Goal: Information Seeking & Learning: Learn about a topic

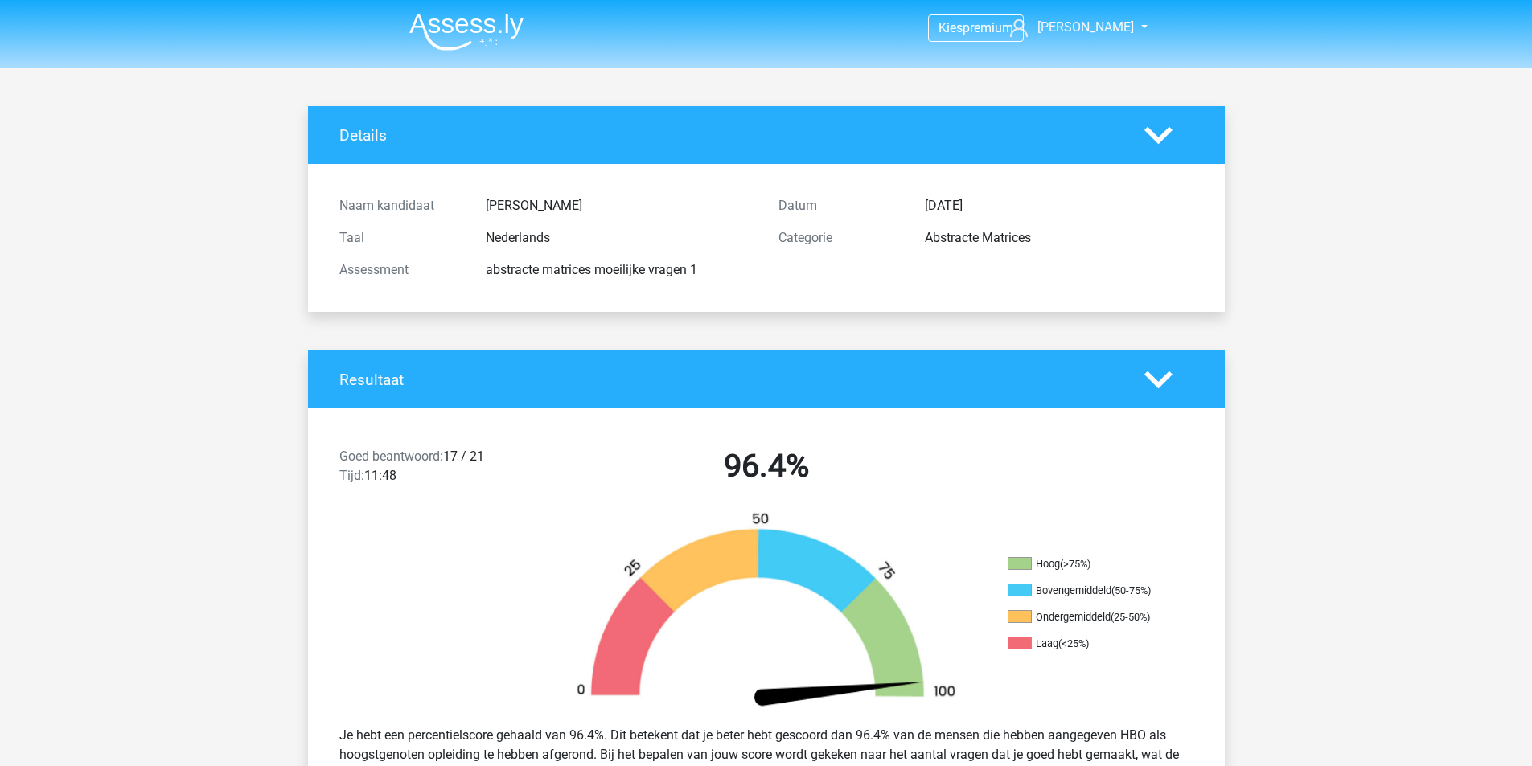
click at [453, 26] on img at bounding box center [466, 32] width 114 height 38
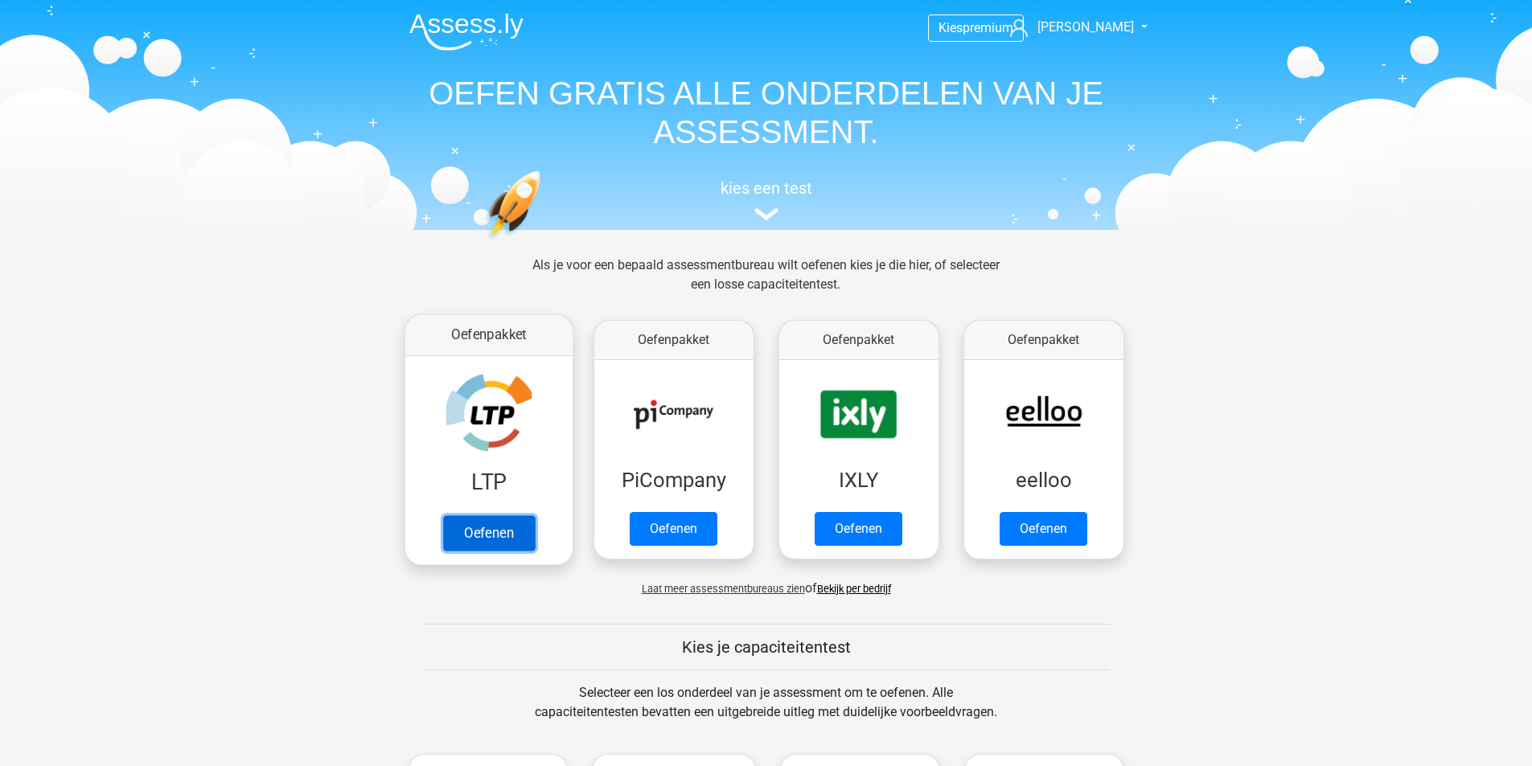
click at [478, 515] on link "Oefenen" at bounding box center [488, 532] width 92 height 35
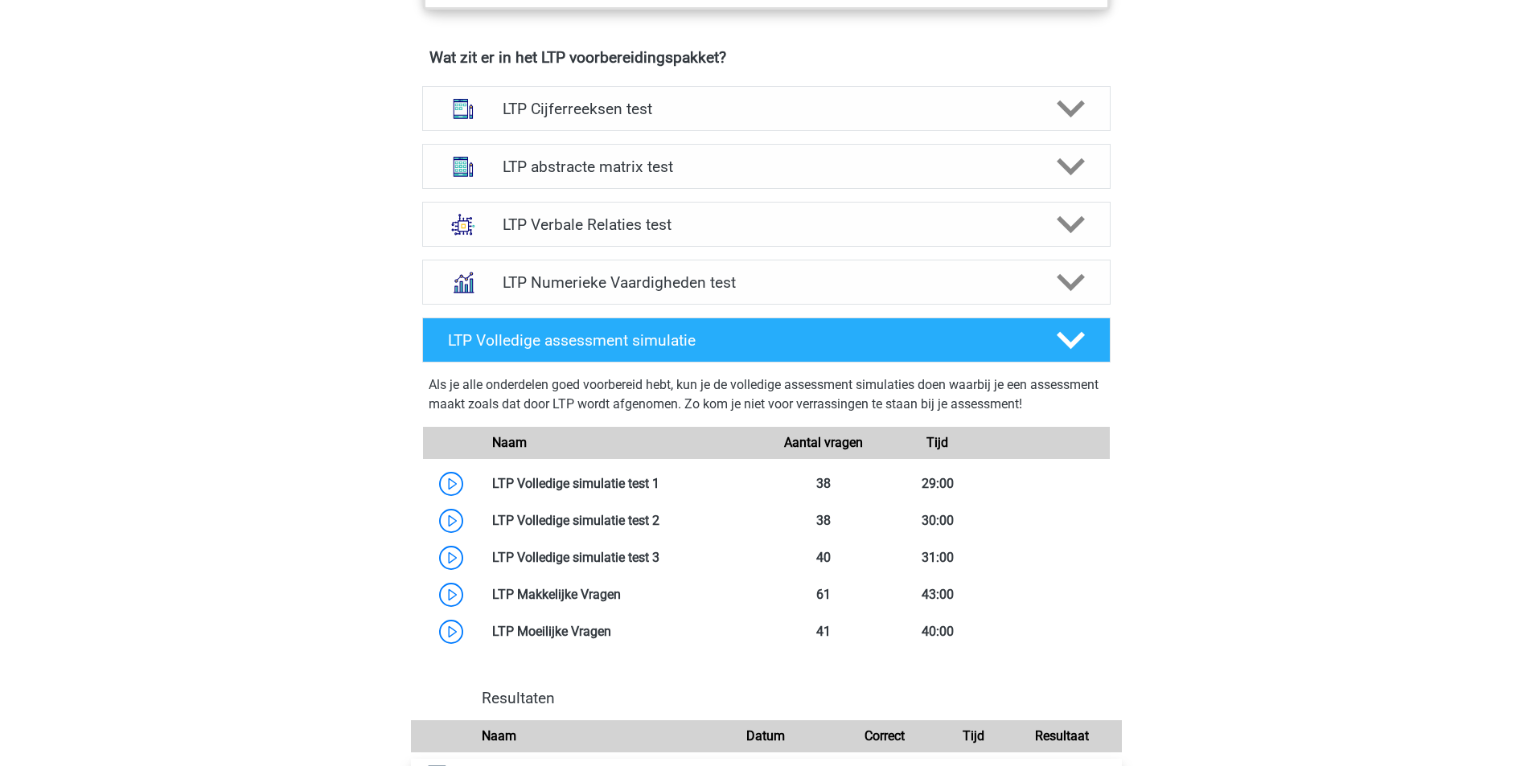
scroll to position [965, 0]
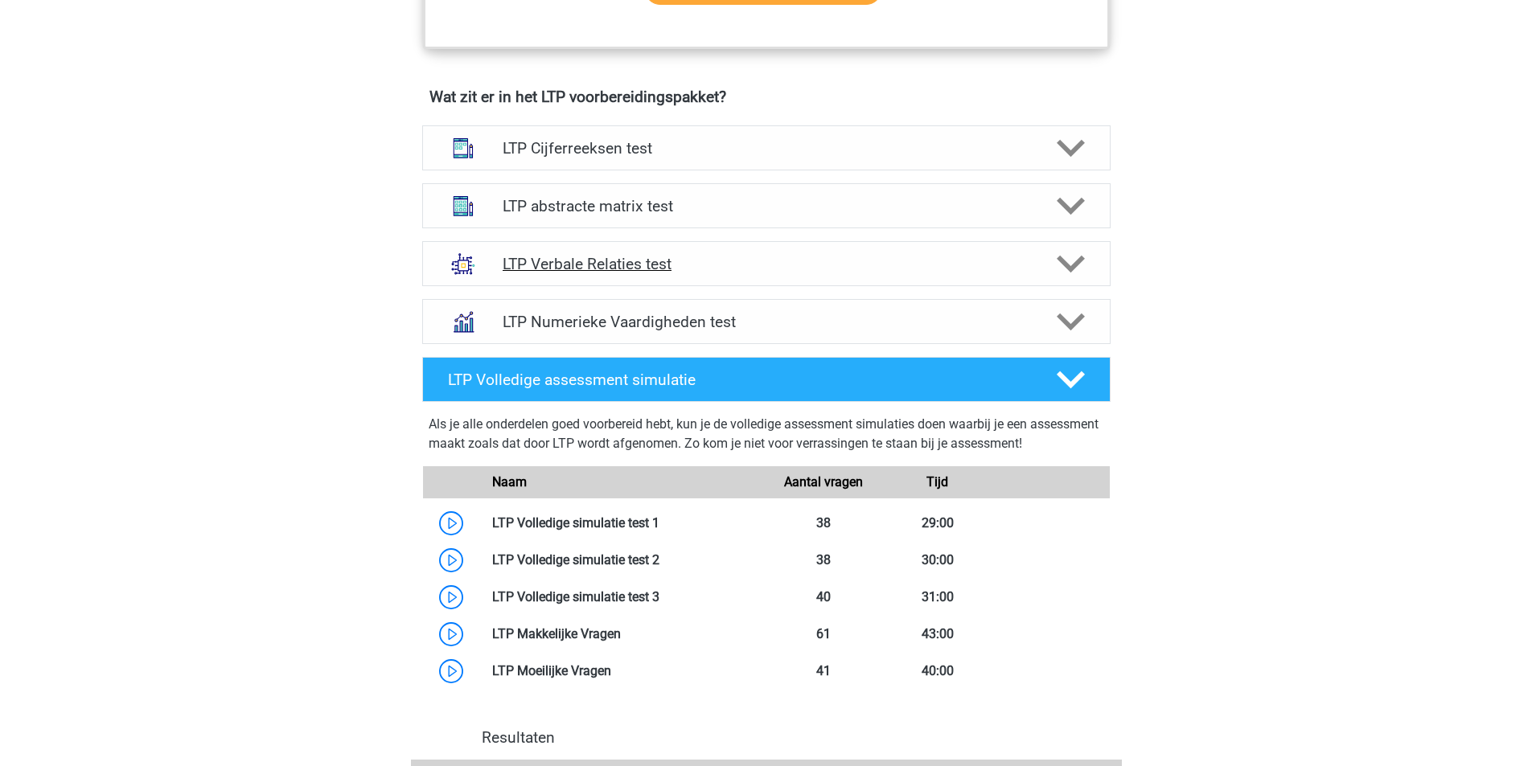
click at [617, 273] on div "LTP Verbale Relaties test" at bounding box center [766, 263] width 688 height 45
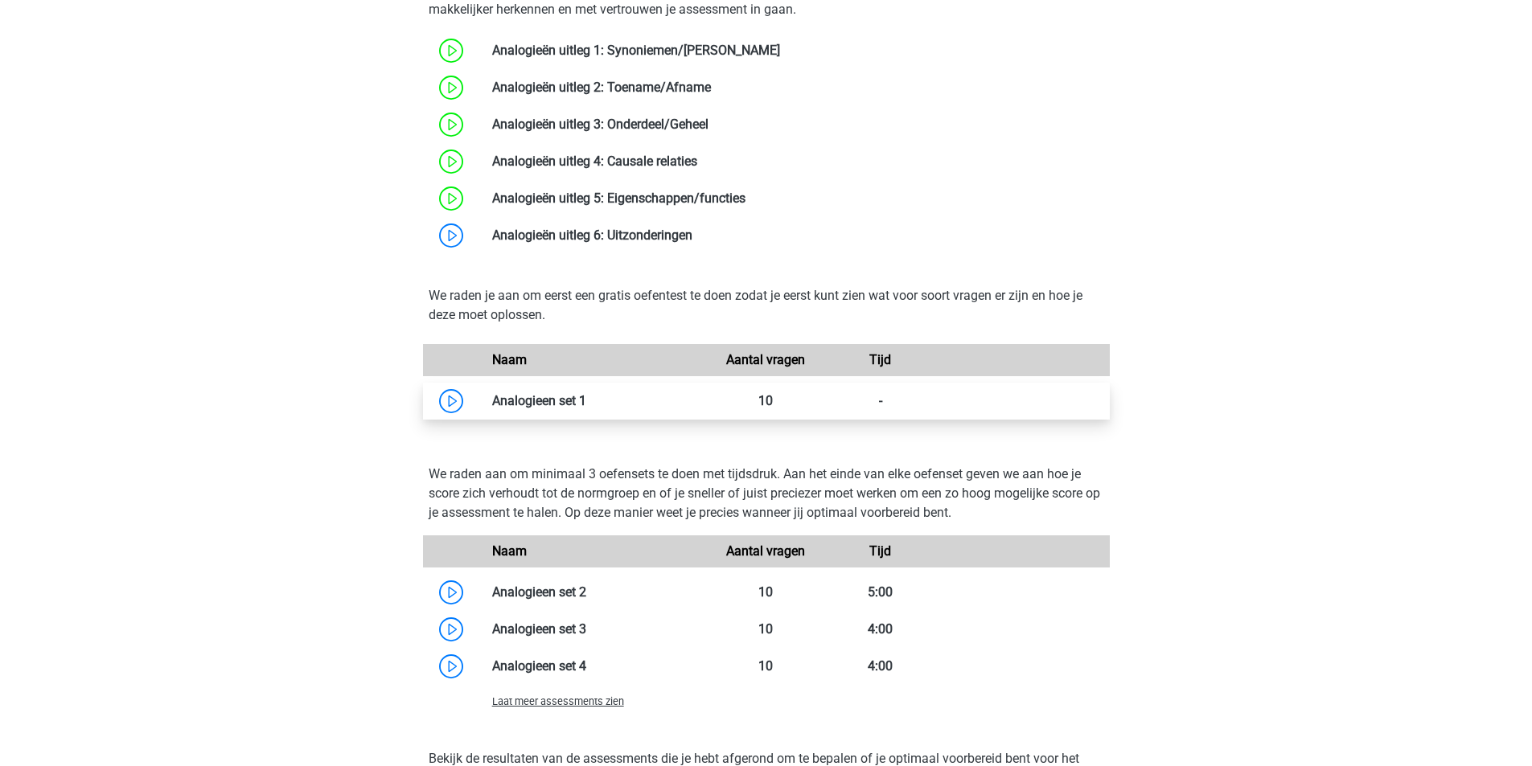
scroll to position [1528, 0]
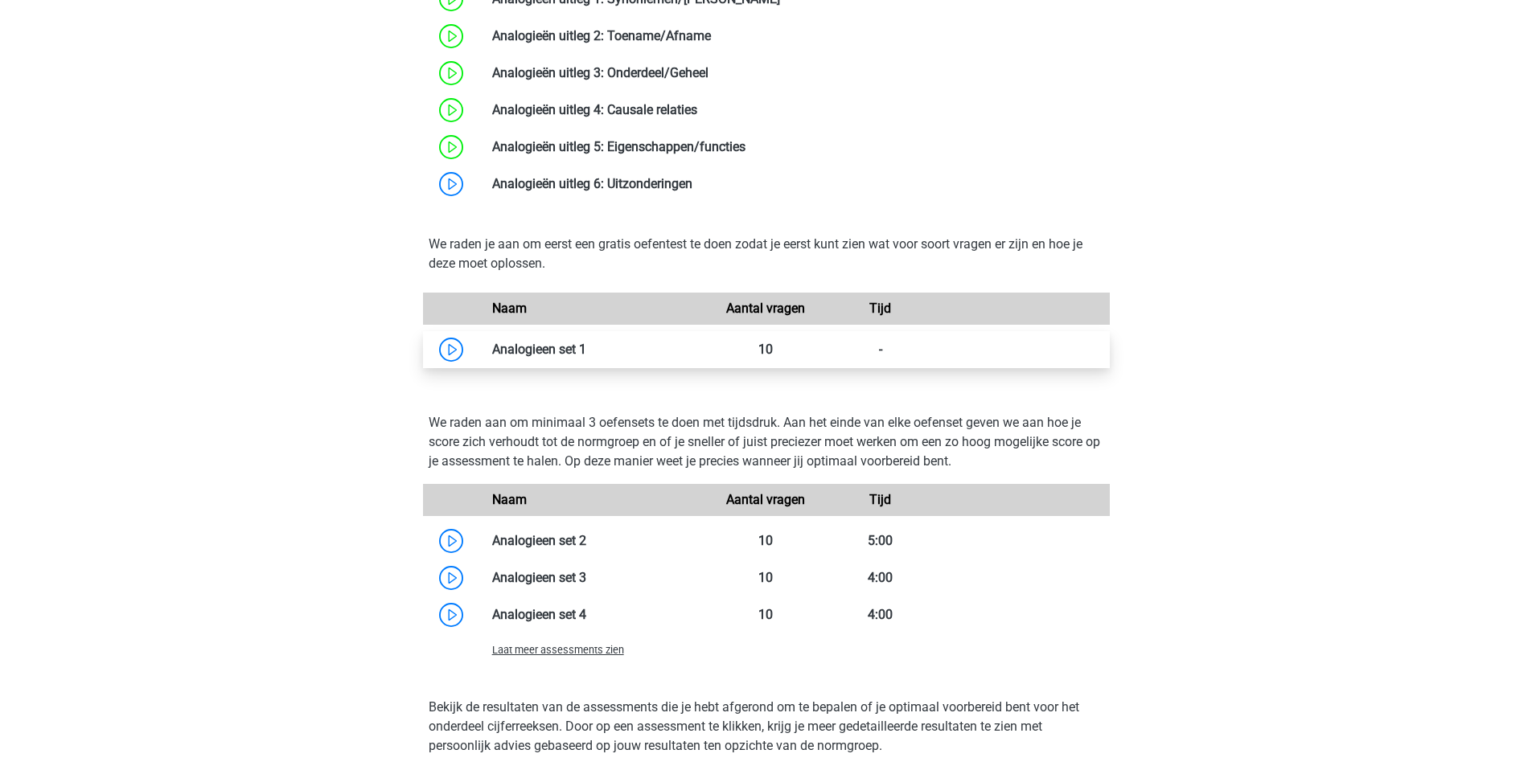
click at [586, 348] on link at bounding box center [586, 349] width 0 height 15
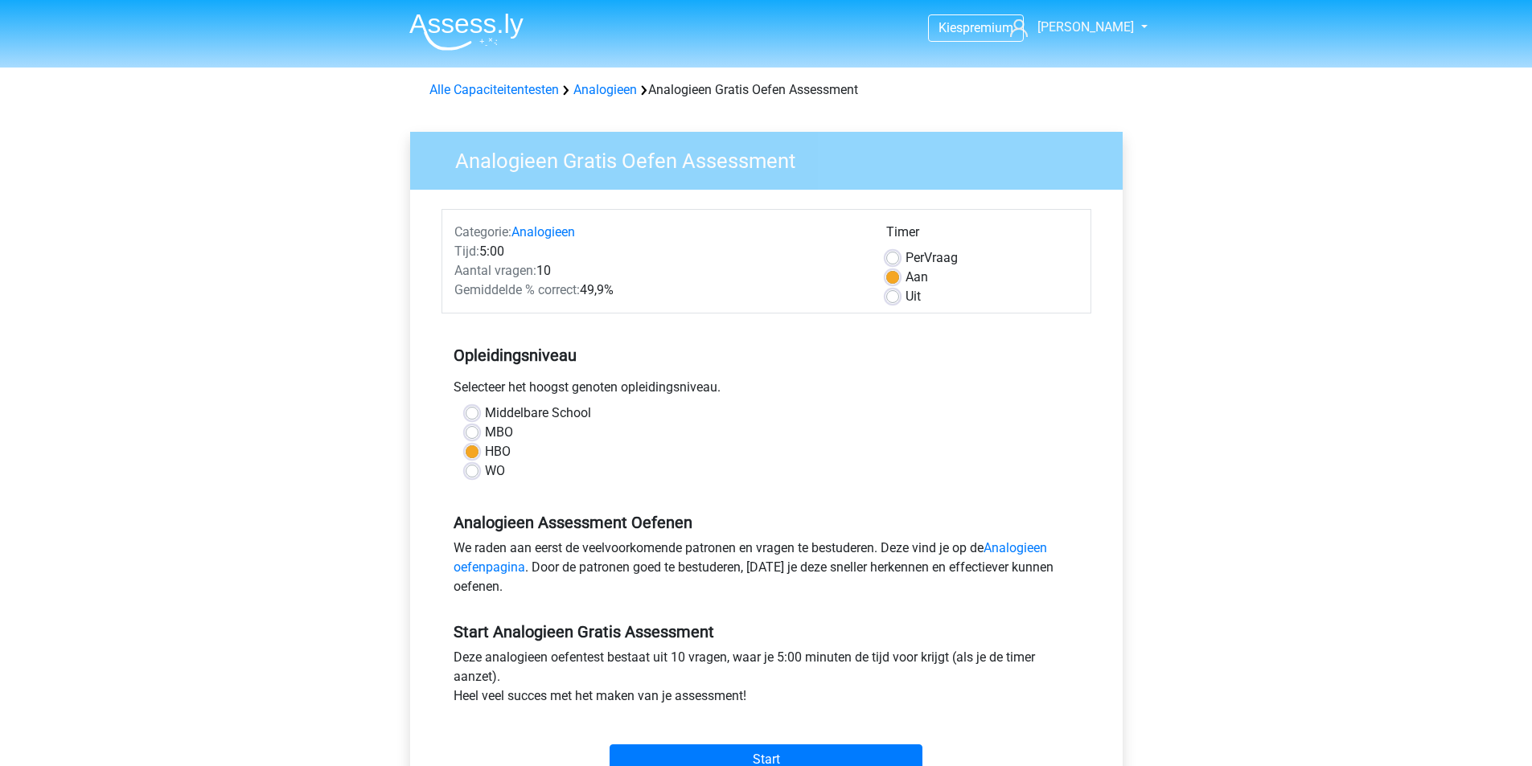
click at [485, 437] on label "MBO" at bounding box center [499, 432] width 28 height 19
click at [475, 437] on input "MBO" at bounding box center [472, 431] width 13 height 16
radio input "true"
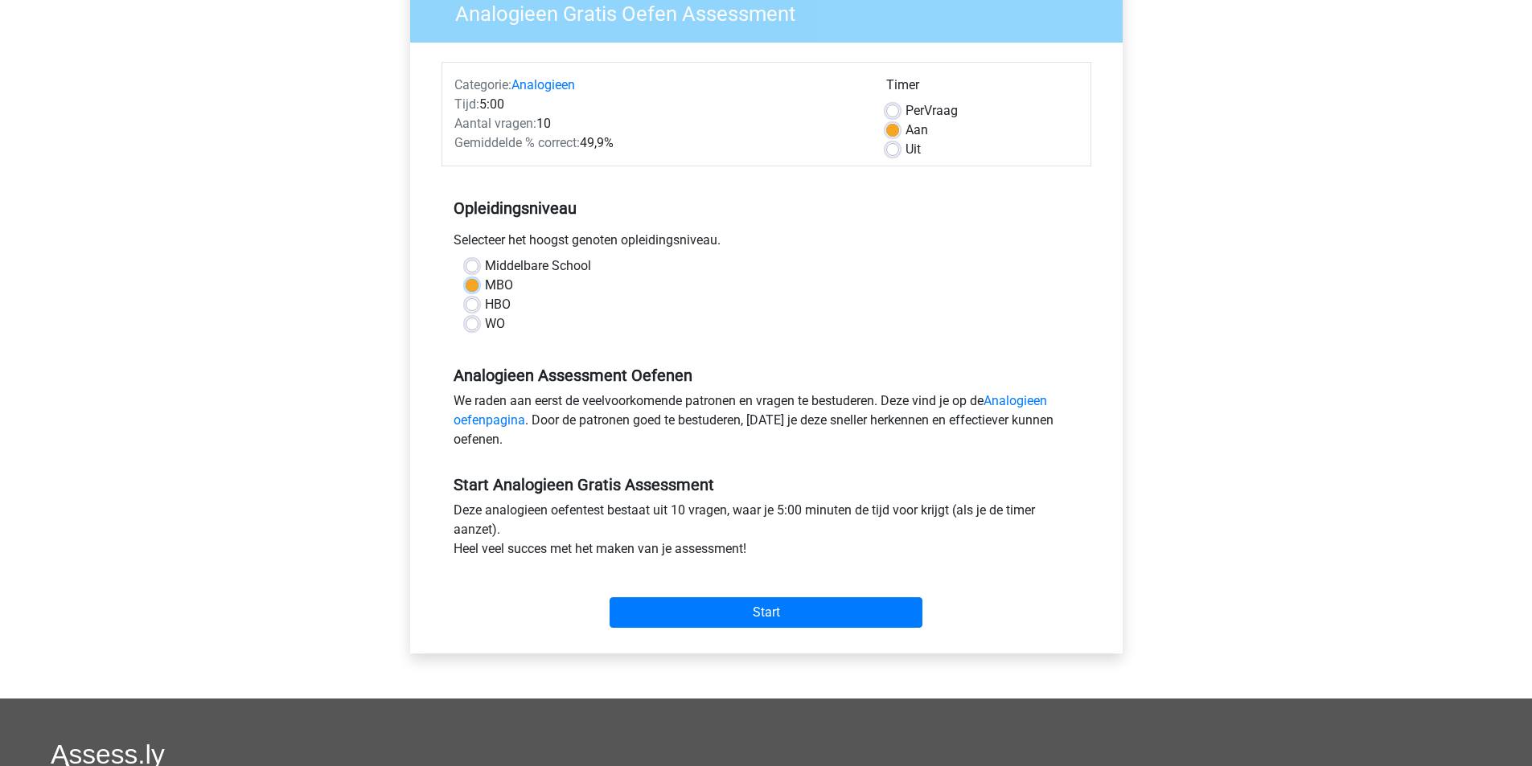
scroll to position [161, 0]
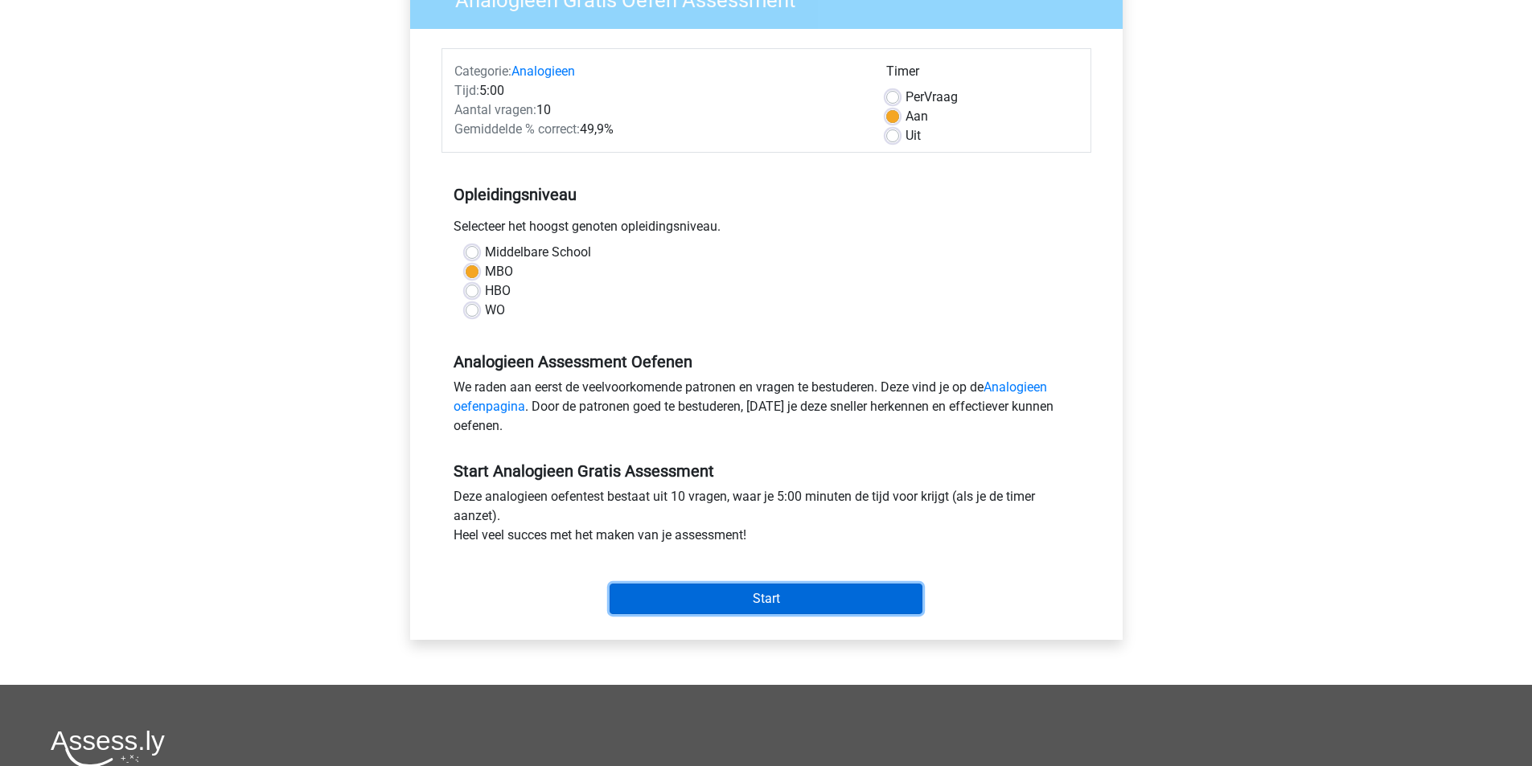
click at [787, 605] on input "Start" at bounding box center [765, 599] width 313 height 31
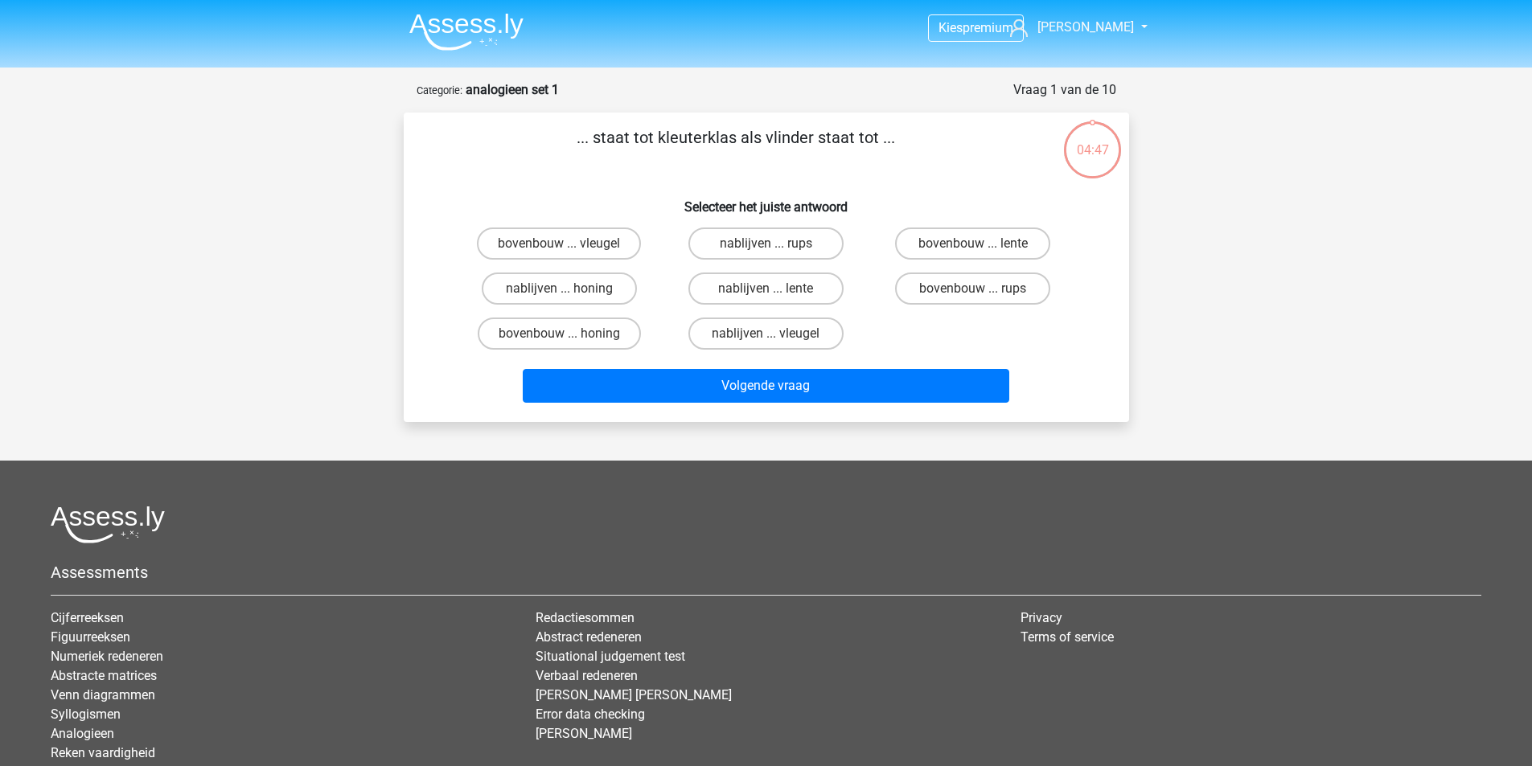
click at [978, 292] on input "bovenbouw ... rups" at bounding box center [978, 294] width 10 height 10
radio input "true"
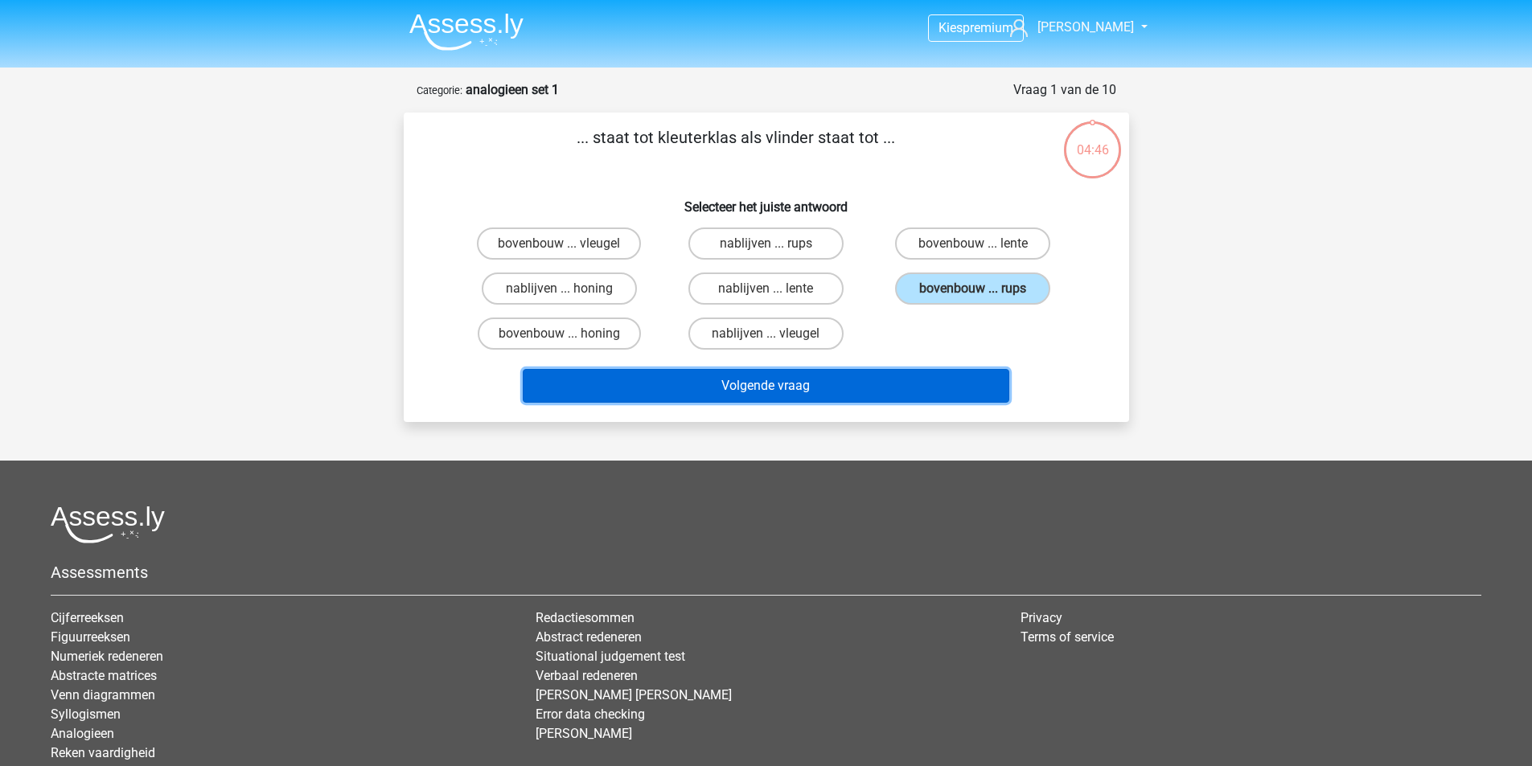
click at [798, 388] on button "Volgende vraag" at bounding box center [766, 386] width 486 height 34
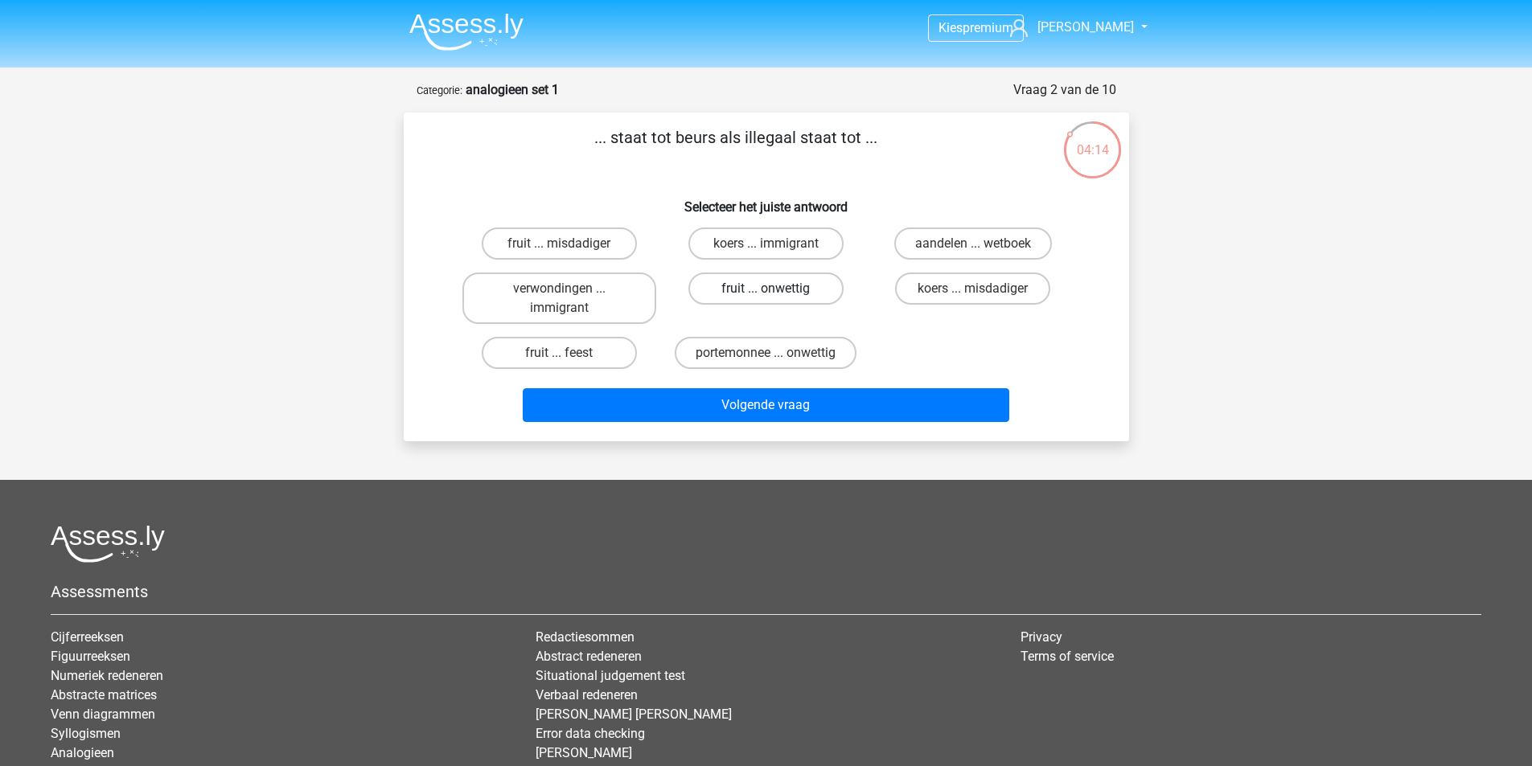
click at [759, 282] on label "fruit ... onwettig" at bounding box center [765, 289] width 155 height 32
click at [765, 289] on input "fruit ... onwettig" at bounding box center [770, 294] width 10 height 10
radio input "true"
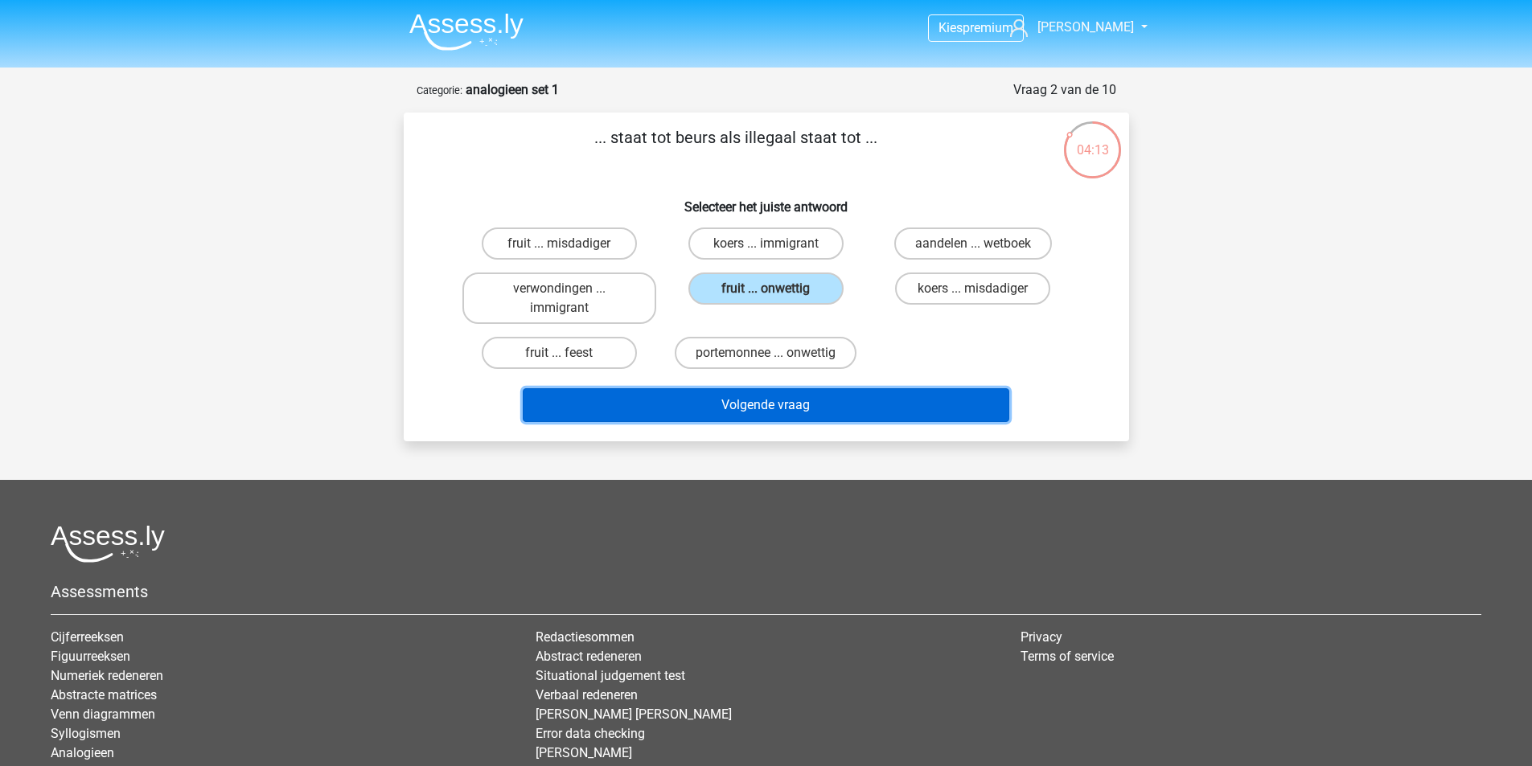
click at [793, 406] on button "Volgende vraag" at bounding box center [766, 405] width 486 height 34
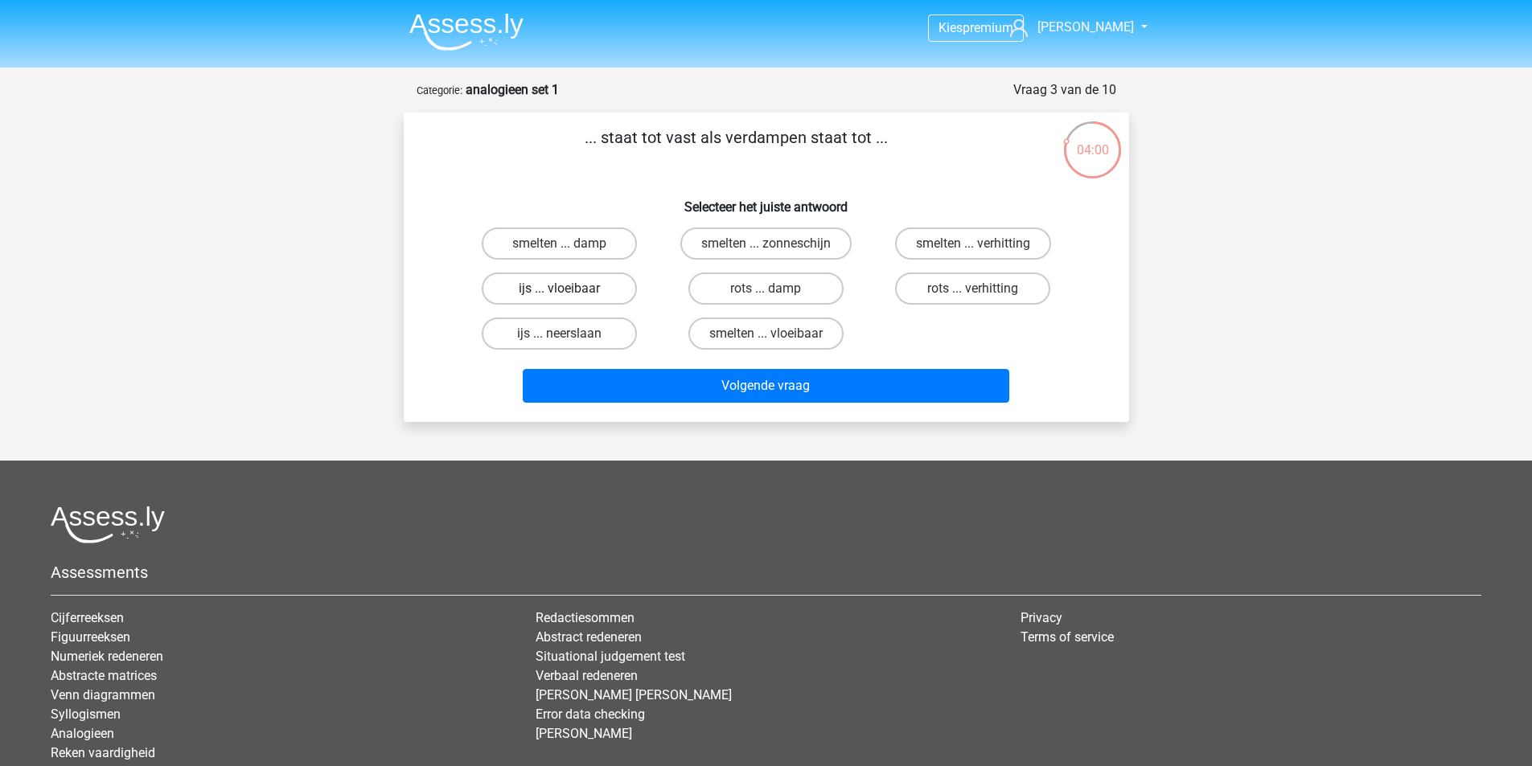
click at [543, 293] on label "ijs ... vloeibaar" at bounding box center [559, 289] width 155 height 32
click at [559, 293] on input "ijs ... vloeibaar" at bounding box center [564, 294] width 10 height 10
radio input "true"
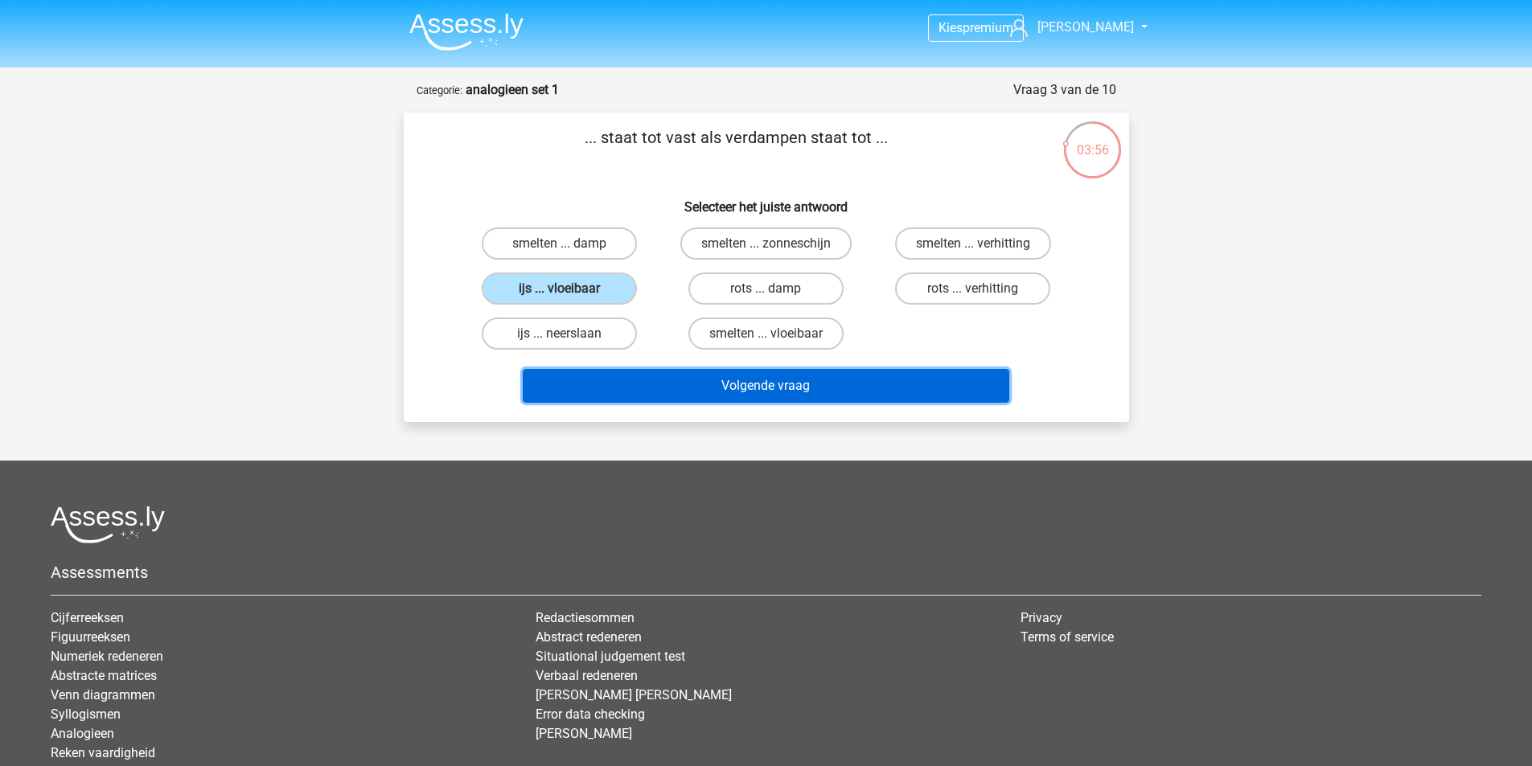
click at [786, 391] on button "Volgende vraag" at bounding box center [766, 386] width 486 height 34
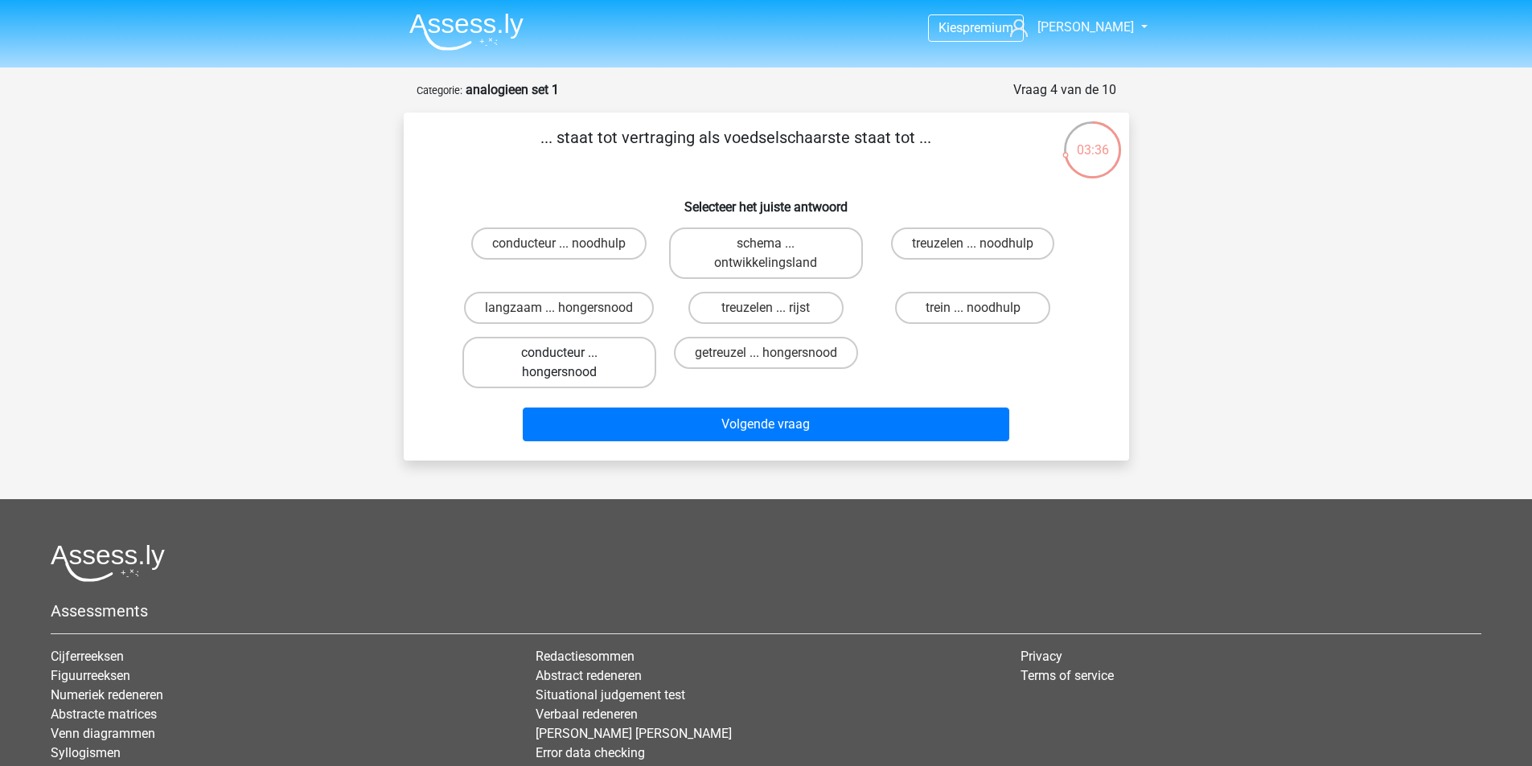
click at [531, 361] on label "conducteur ... hongersnood" at bounding box center [559, 362] width 194 height 51
click at [559, 361] on input "conducteur ... hongersnood" at bounding box center [564, 358] width 10 height 10
radio input "true"
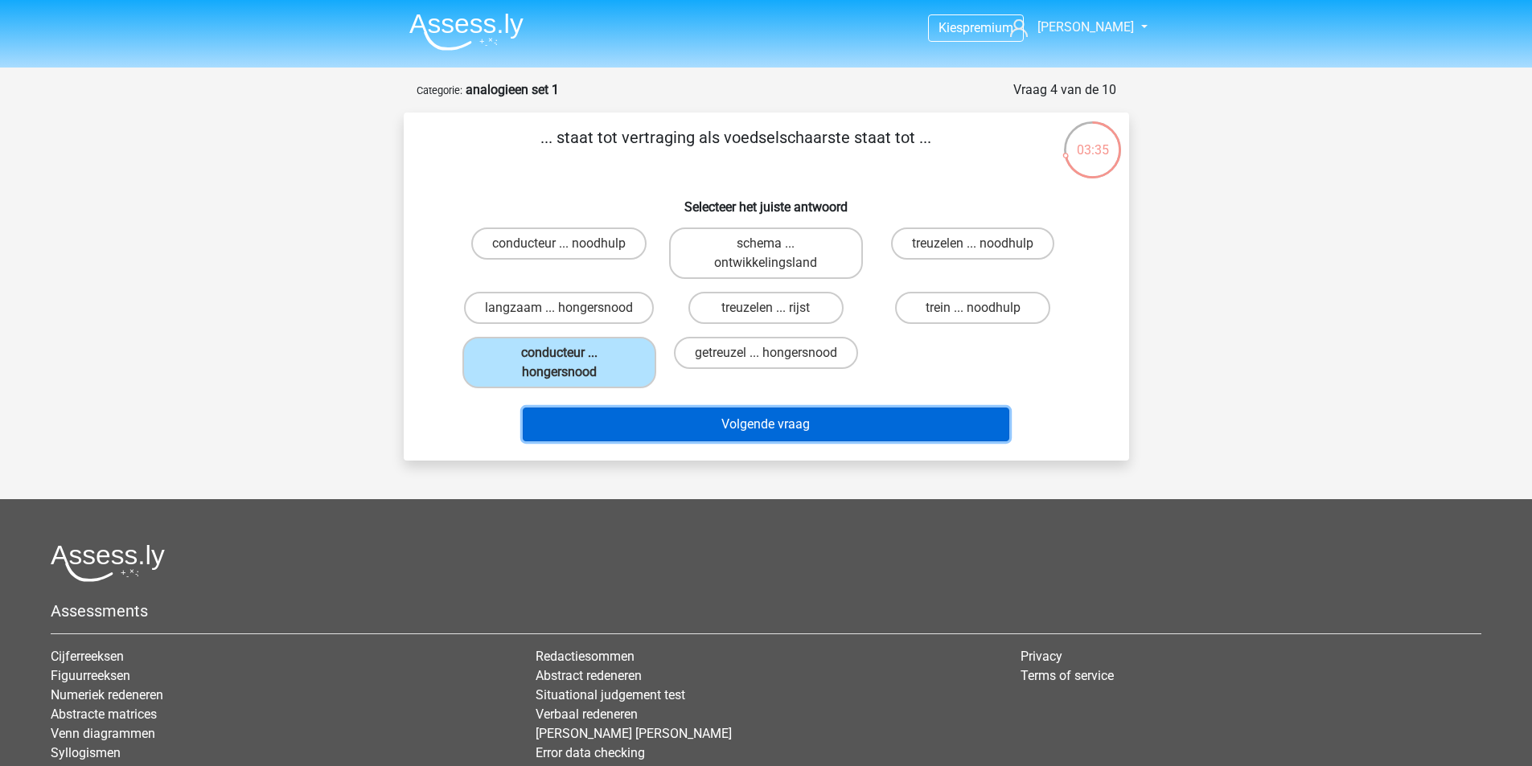
click at [825, 423] on button "Volgende vraag" at bounding box center [766, 425] width 486 height 34
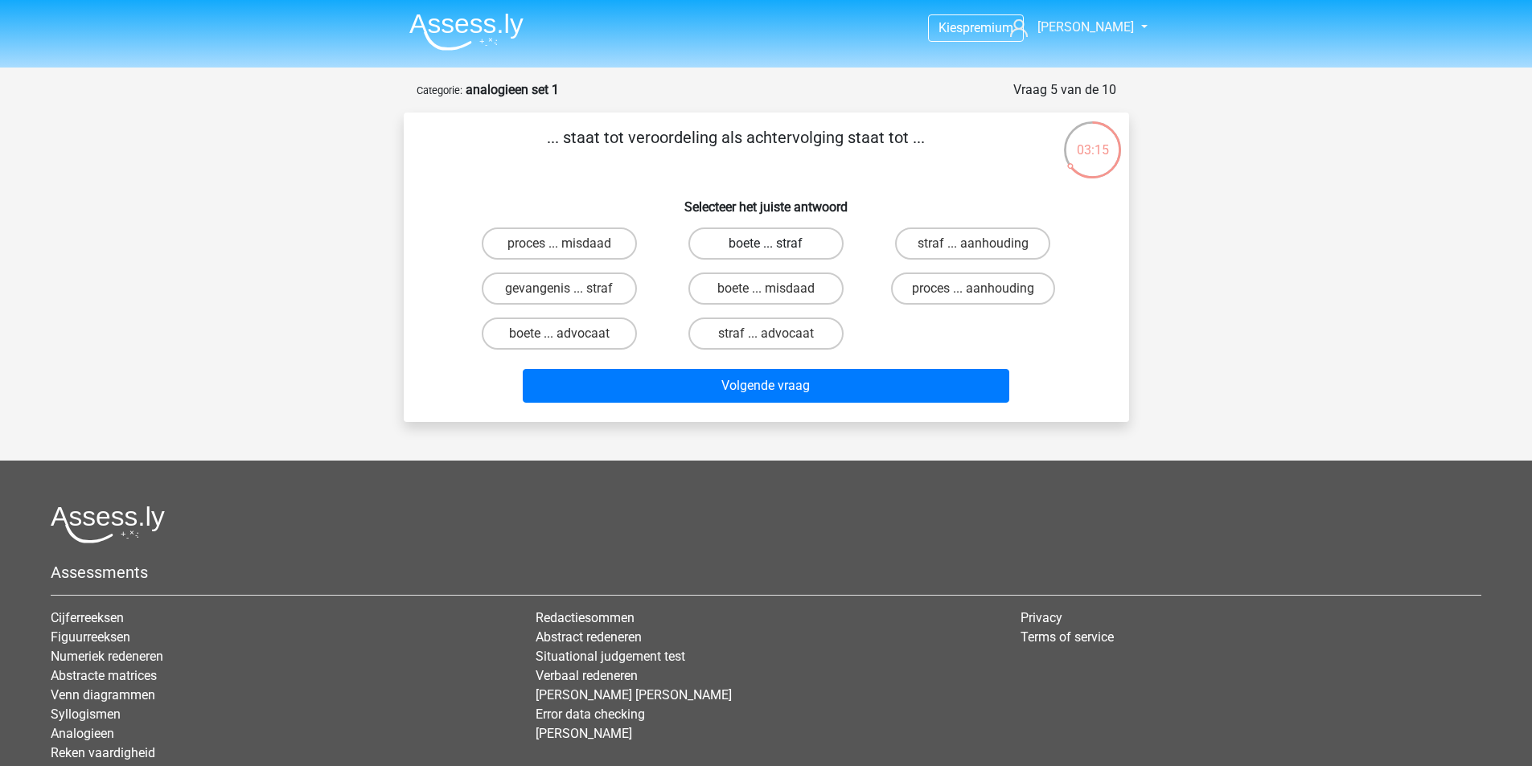
click at [795, 245] on label "boete ... straf" at bounding box center [765, 244] width 155 height 32
click at [776, 245] on input "boete ... straf" at bounding box center [770, 249] width 10 height 10
radio input "true"
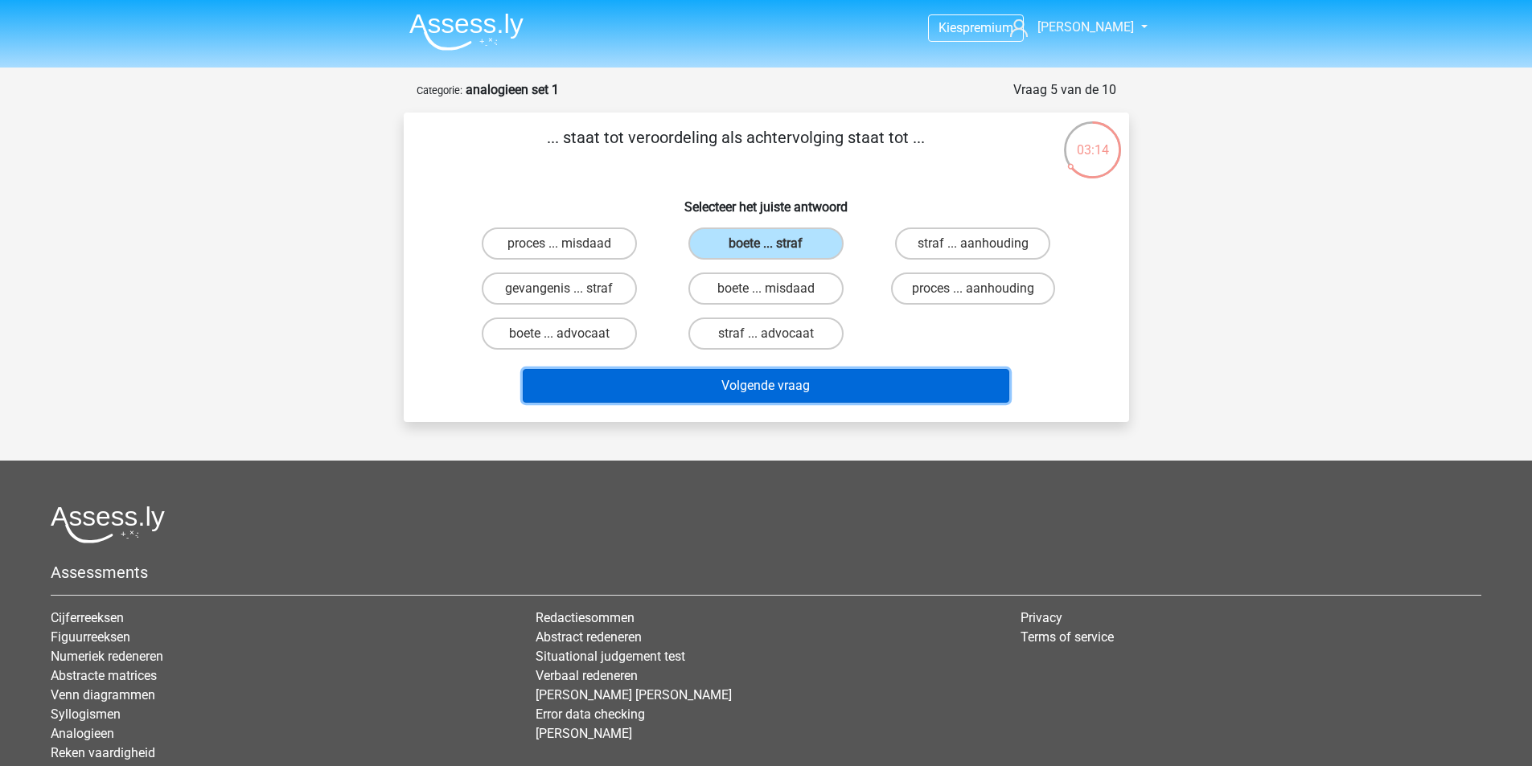
click at [809, 393] on button "Volgende vraag" at bounding box center [766, 386] width 486 height 34
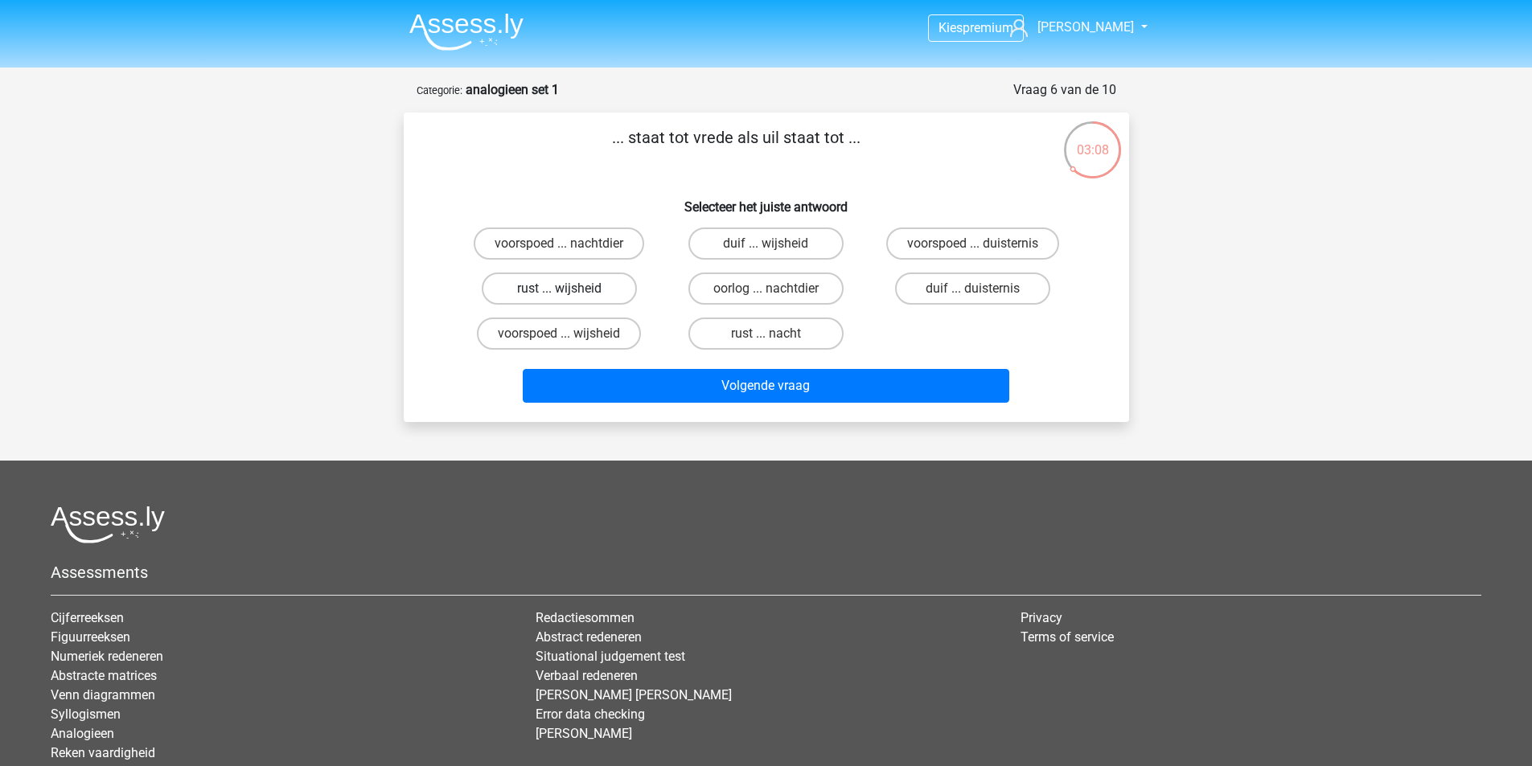
click at [526, 290] on label "rust ... wijsheid" at bounding box center [559, 289] width 155 height 32
click at [559, 290] on input "rust ... wijsheid" at bounding box center [564, 294] width 10 height 10
radio input "true"
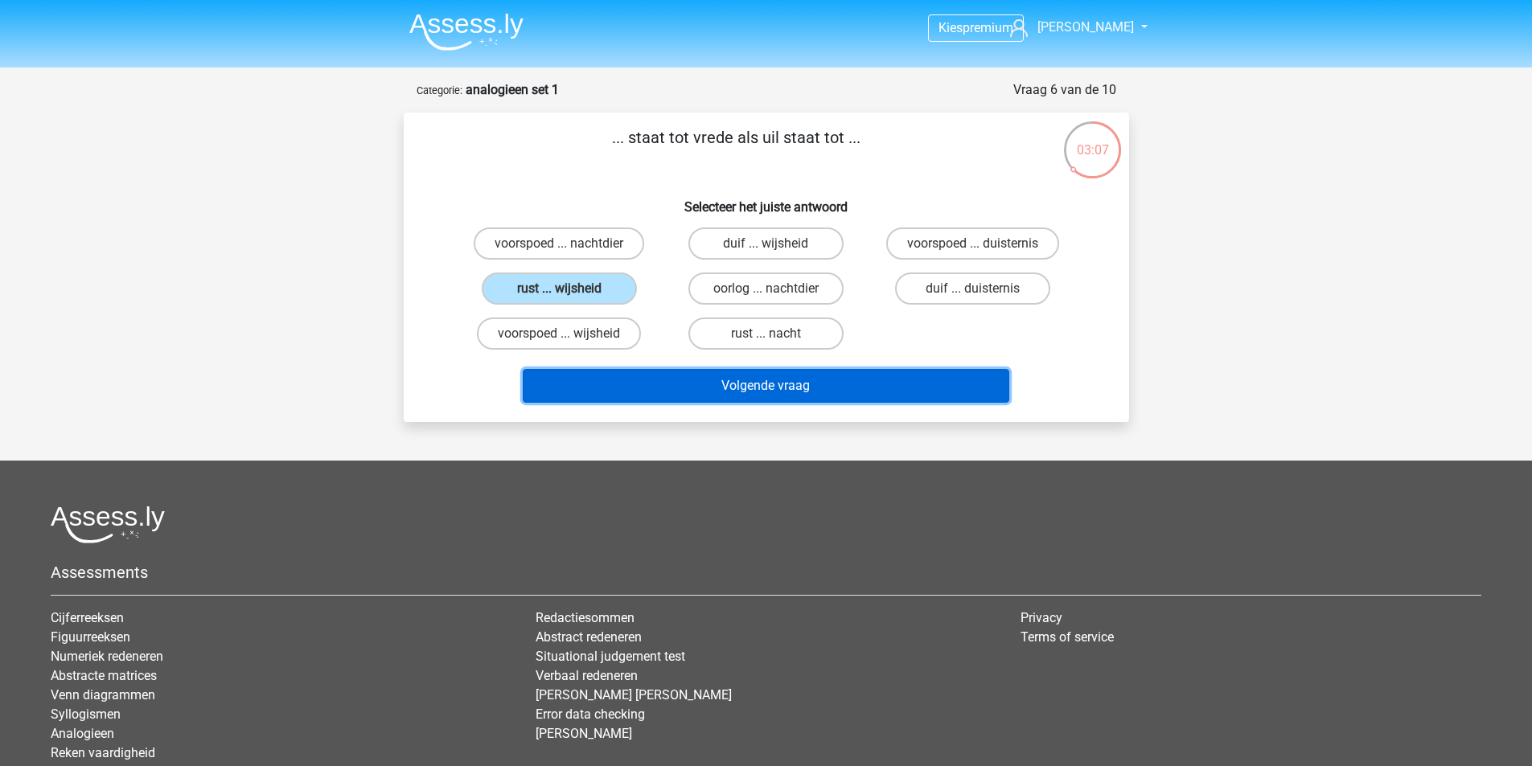
click at [780, 393] on button "Volgende vraag" at bounding box center [766, 386] width 486 height 34
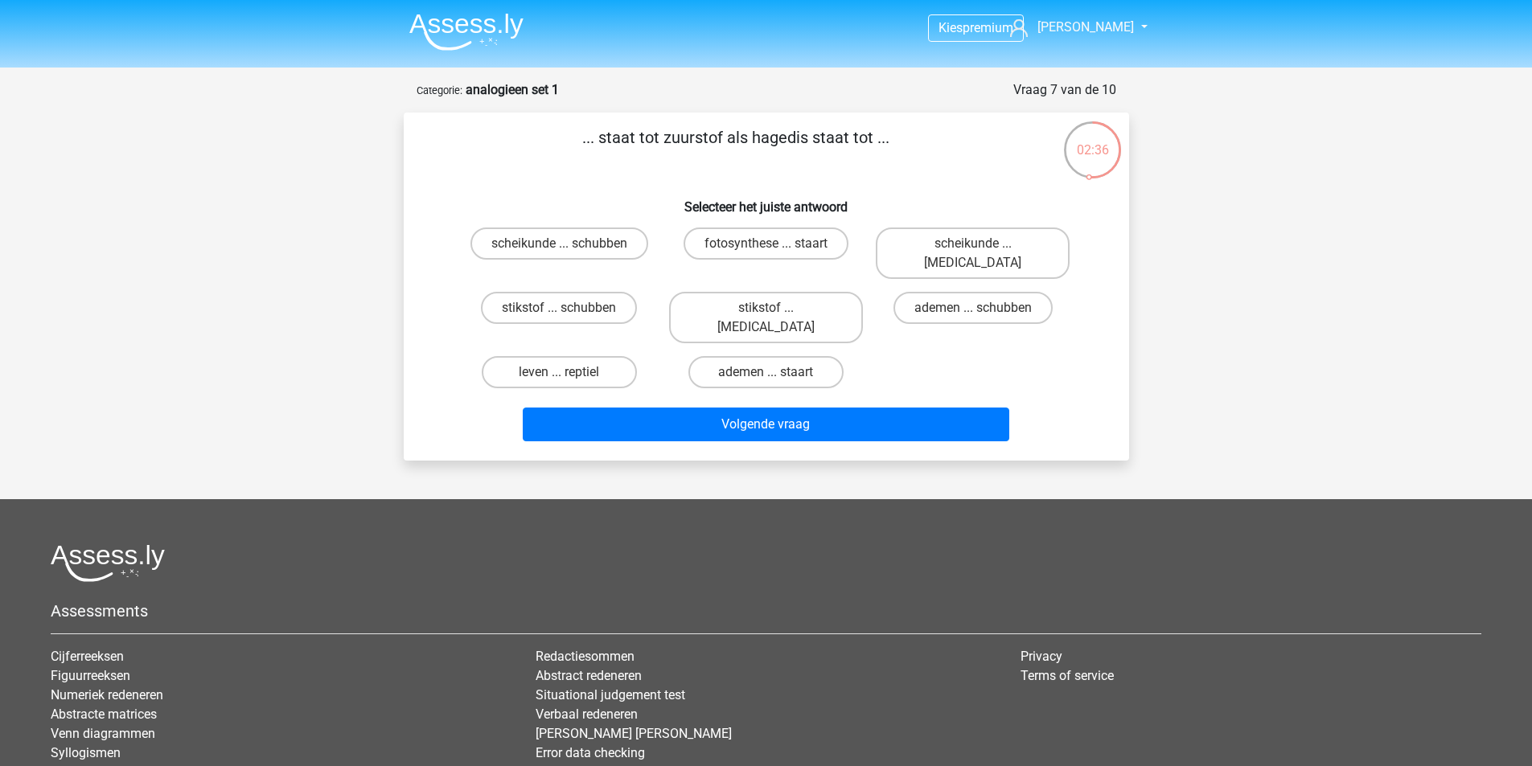
click at [568, 372] on input "leven ... reptiel" at bounding box center [564, 377] width 10 height 10
radio input "true"
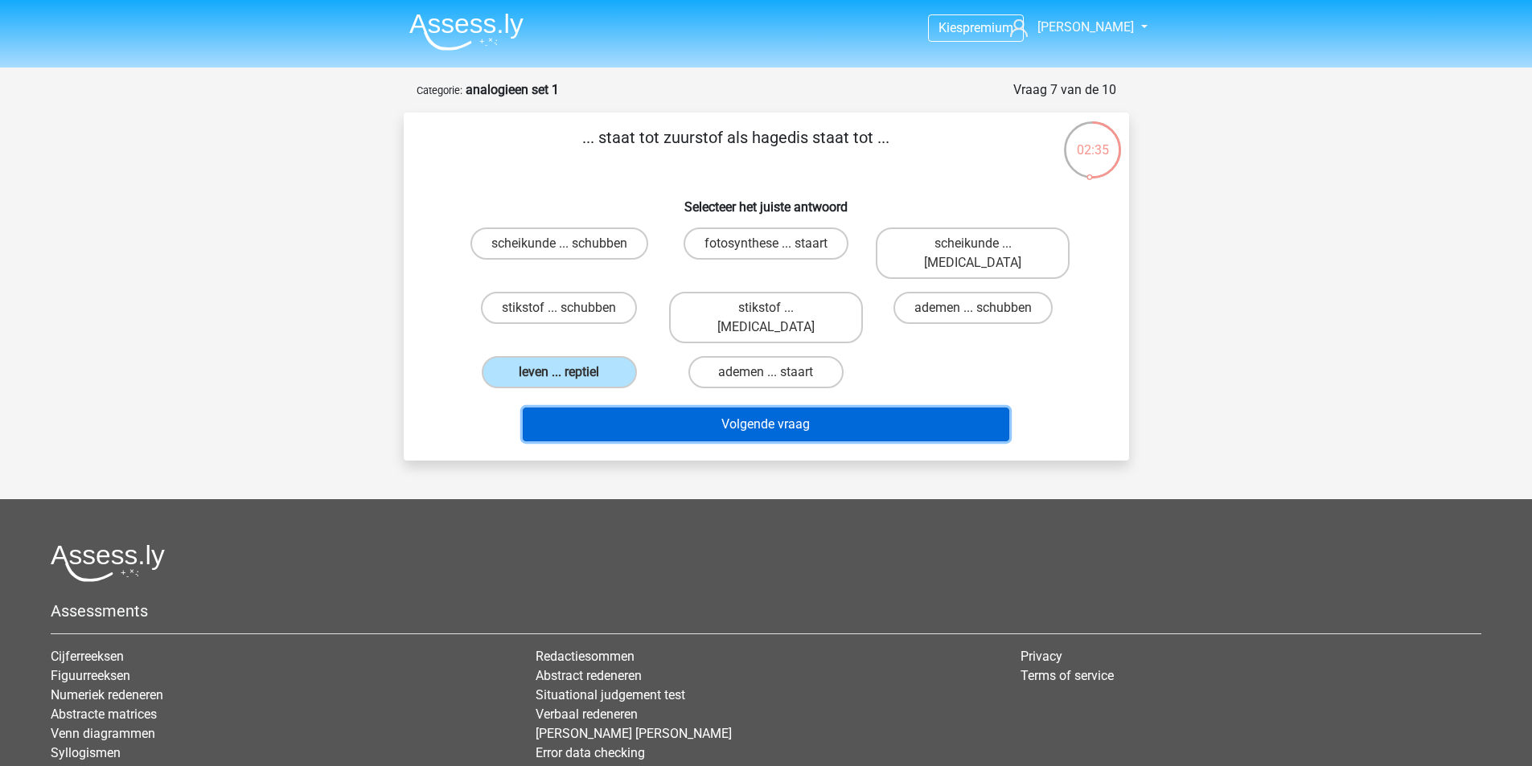
click at [791, 408] on button "Volgende vraag" at bounding box center [766, 425] width 486 height 34
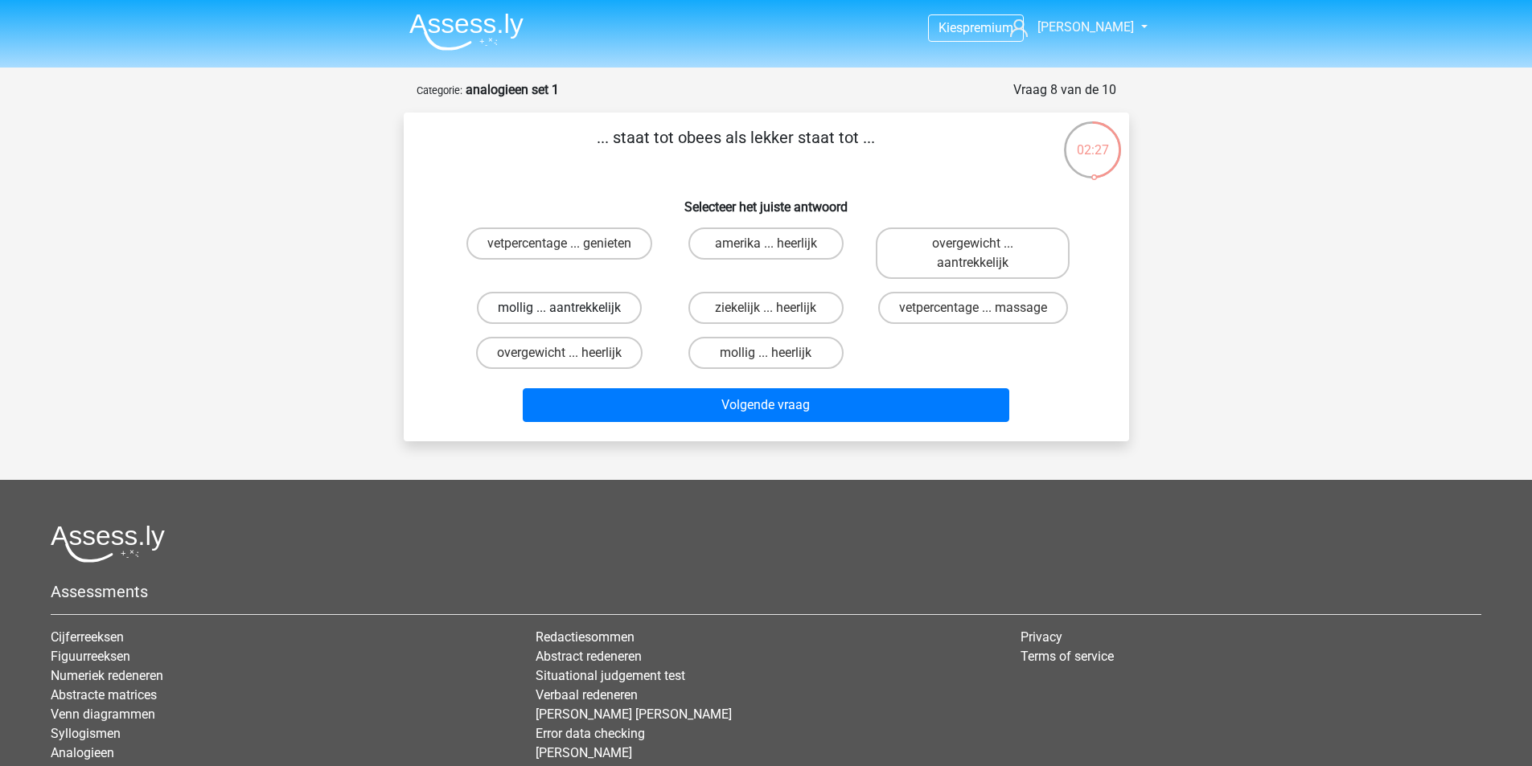
click at [592, 301] on label "mollig ... aantrekkelijk" at bounding box center [559, 308] width 165 height 32
click at [569, 308] on input "mollig ... aantrekkelijk" at bounding box center [564, 313] width 10 height 10
radio input "true"
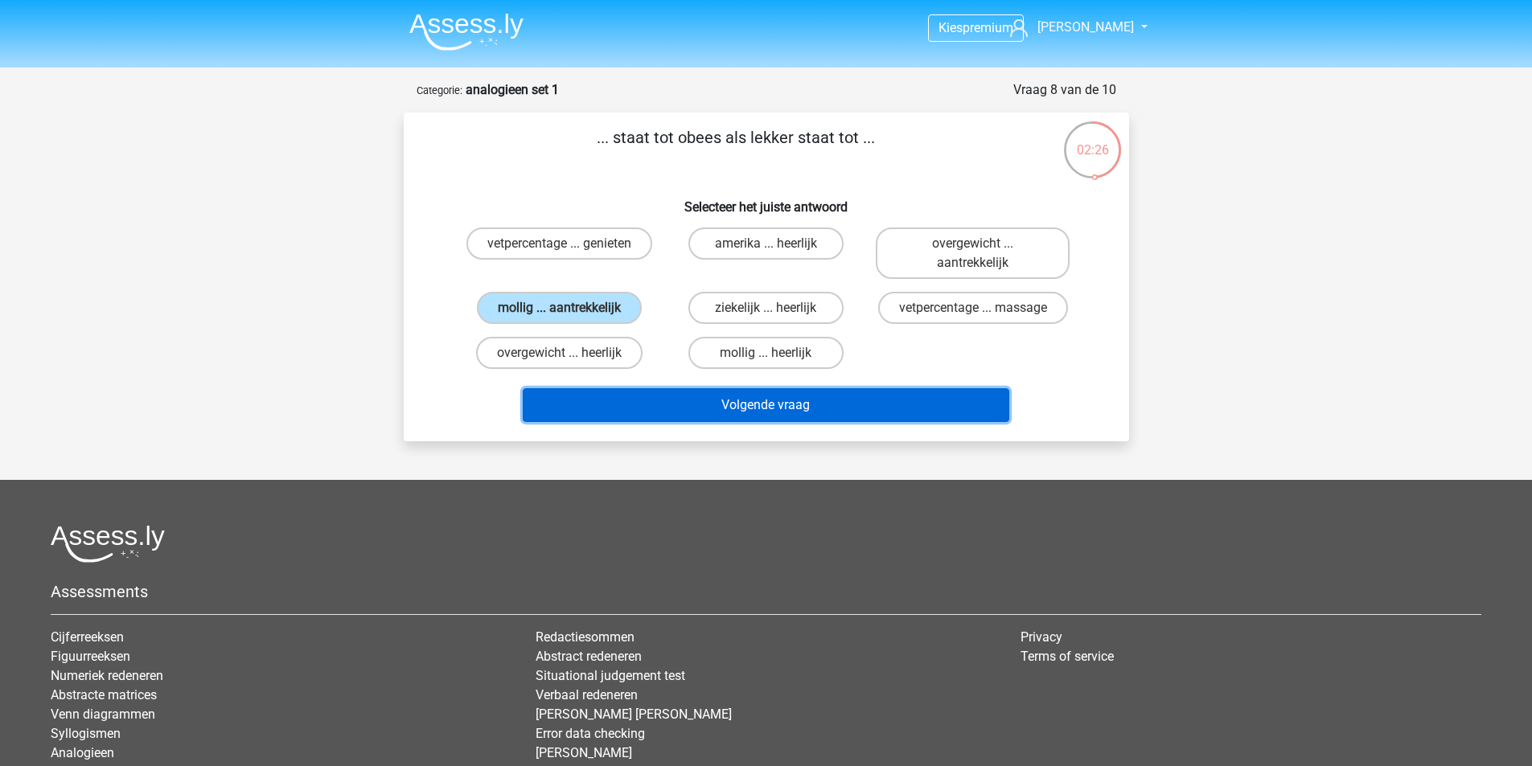
click at [749, 402] on button "Volgende vraag" at bounding box center [766, 405] width 486 height 34
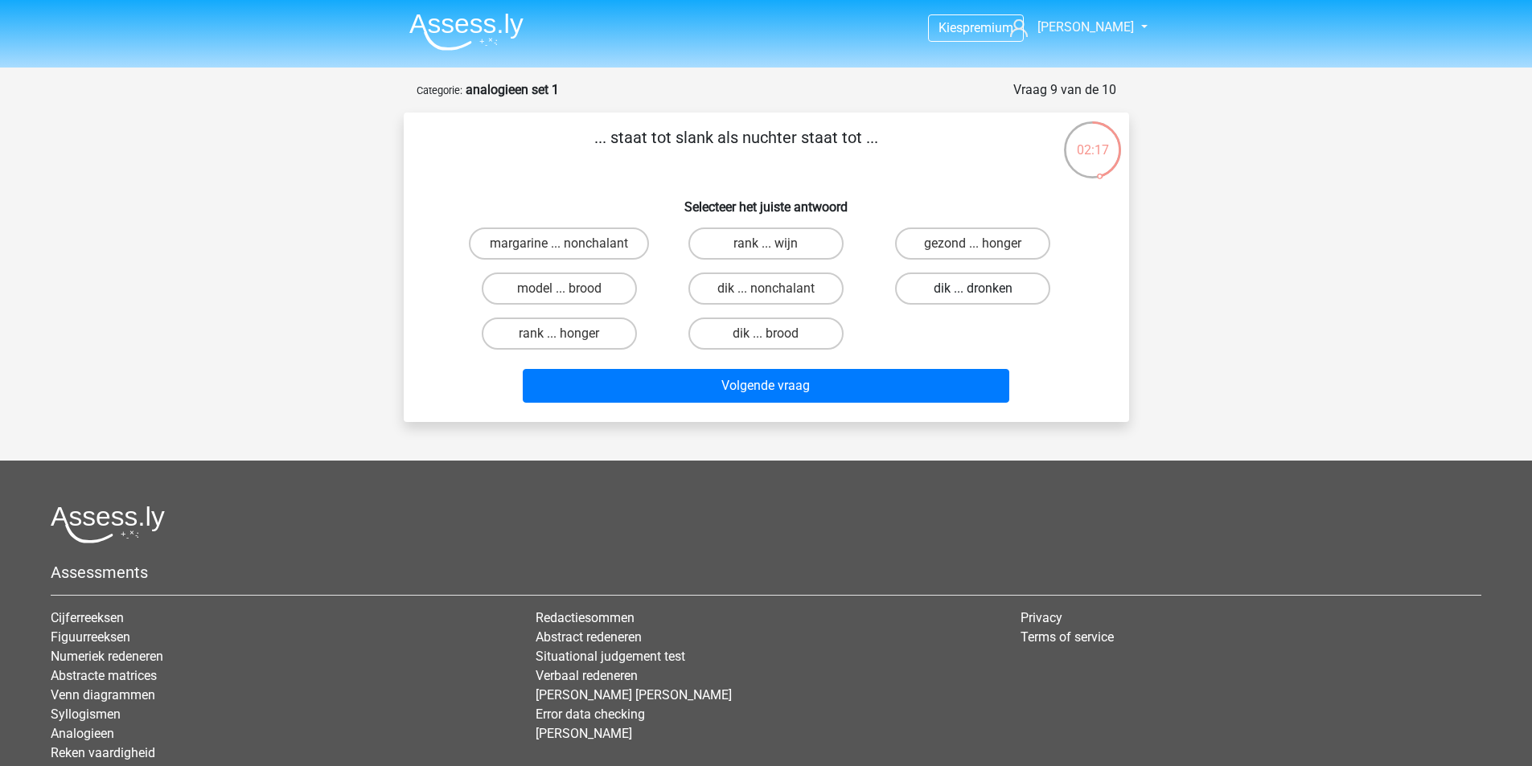
click at [996, 287] on label "dik ... dronken" at bounding box center [972, 289] width 155 height 32
click at [983, 289] on input "dik ... dronken" at bounding box center [978, 294] width 10 height 10
radio input "true"
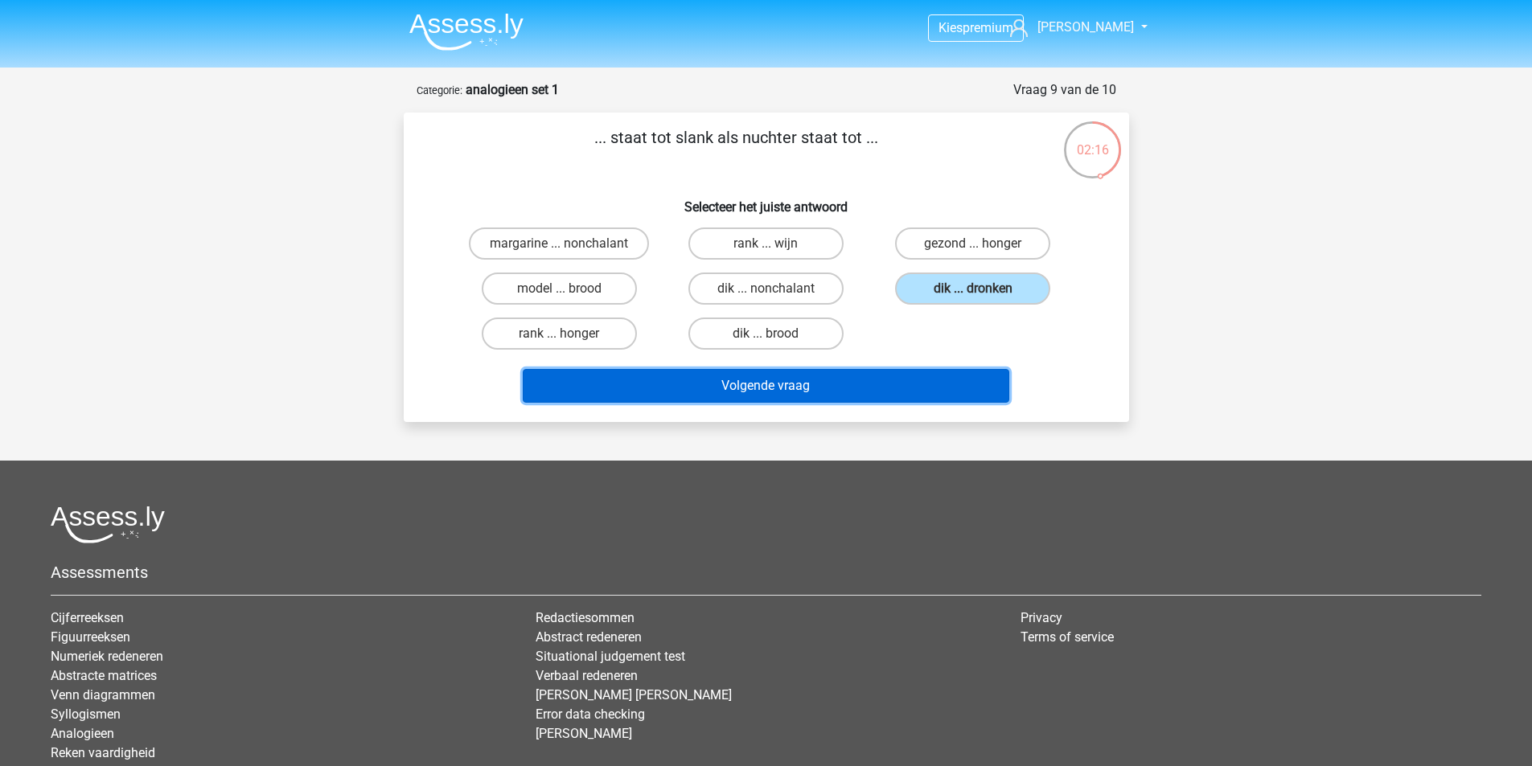
click at [839, 382] on button "Volgende vraag" at bounding box center [766, 386] width 486 height 34
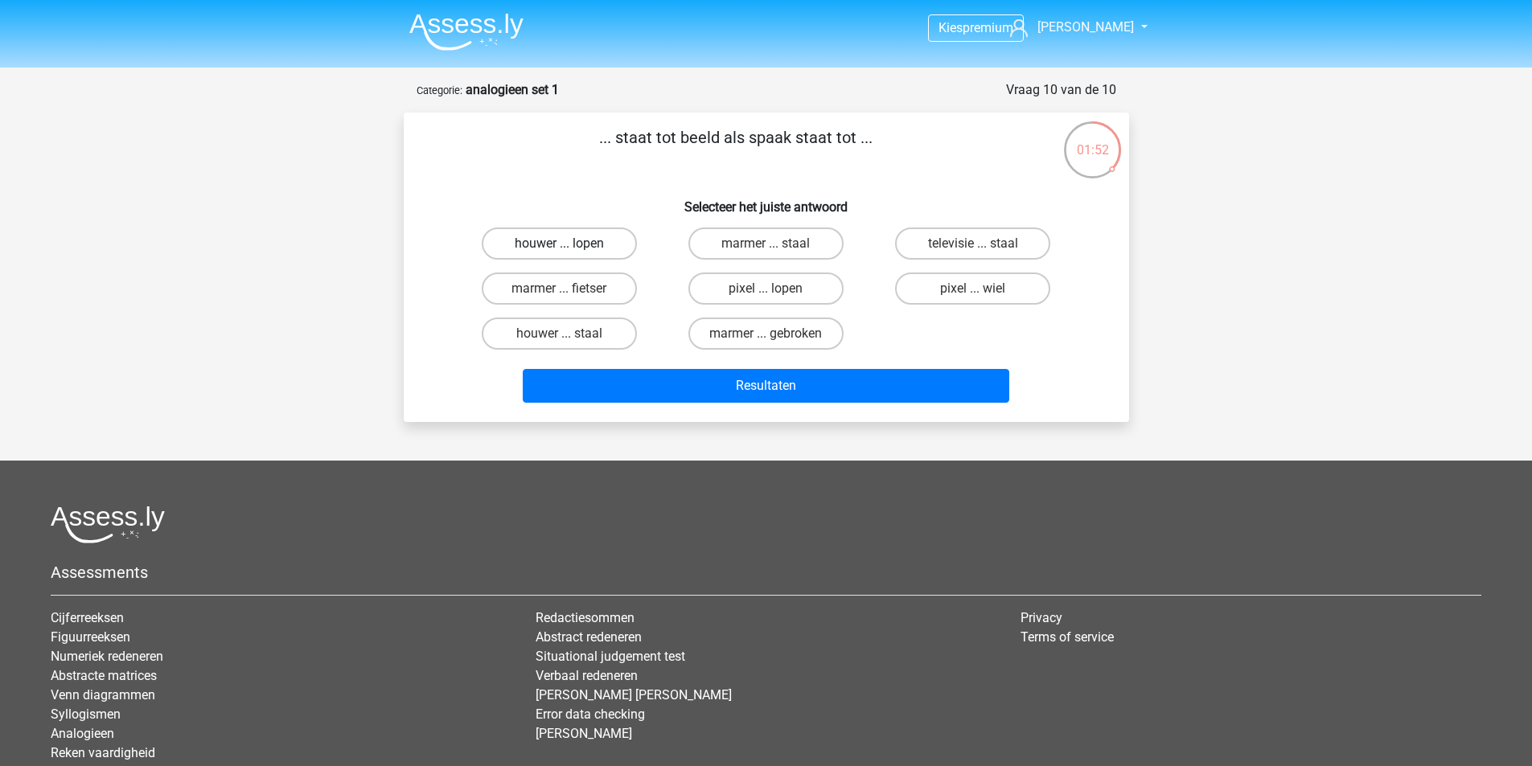
click at [560, 238] on label "houwer ... lopen" at bounding box center [559, 244] width 155 height 32
click at [560, 244] on input "houwer ... lopen" at bounding box center [564, 249] width 10 height 10
radio input "true"
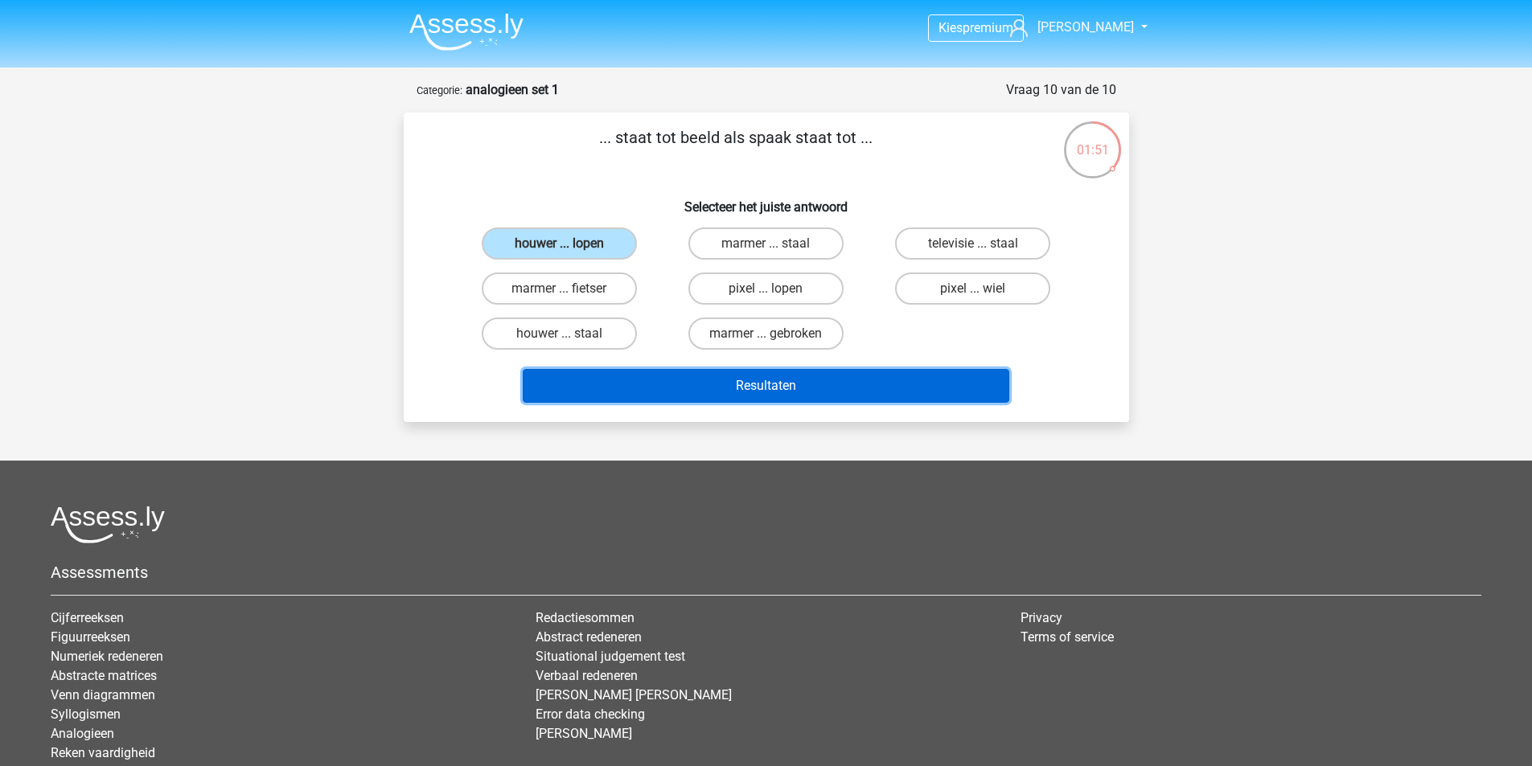
click at [744, 378] on button "Resultaten" at bounding box center [766, 386] width 486 height 34
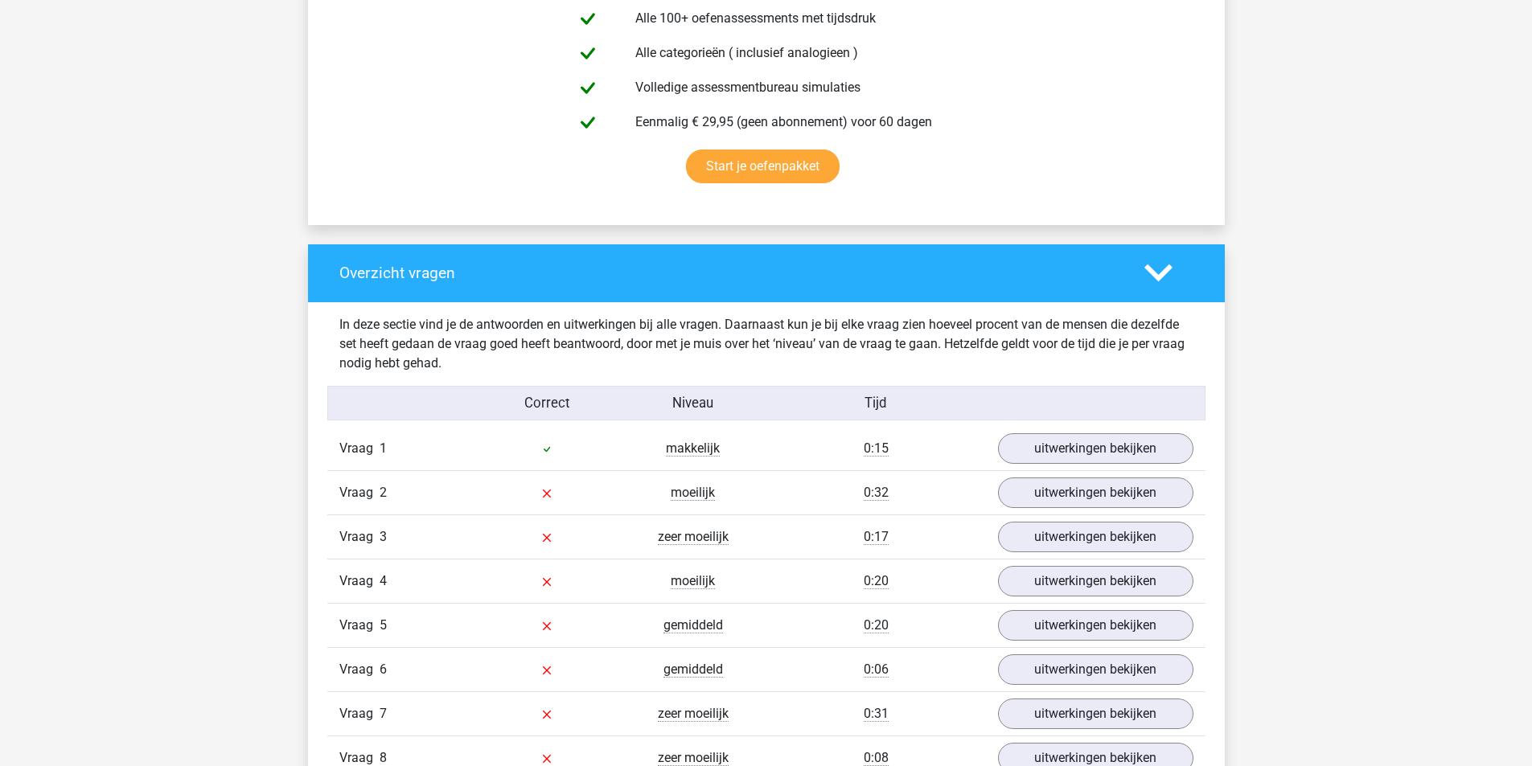
scroll to position [965, 0]
click at [1100, 449] on link "uitwerkingen bekijken" at bounding box center [1094, 447] width 224 height 35
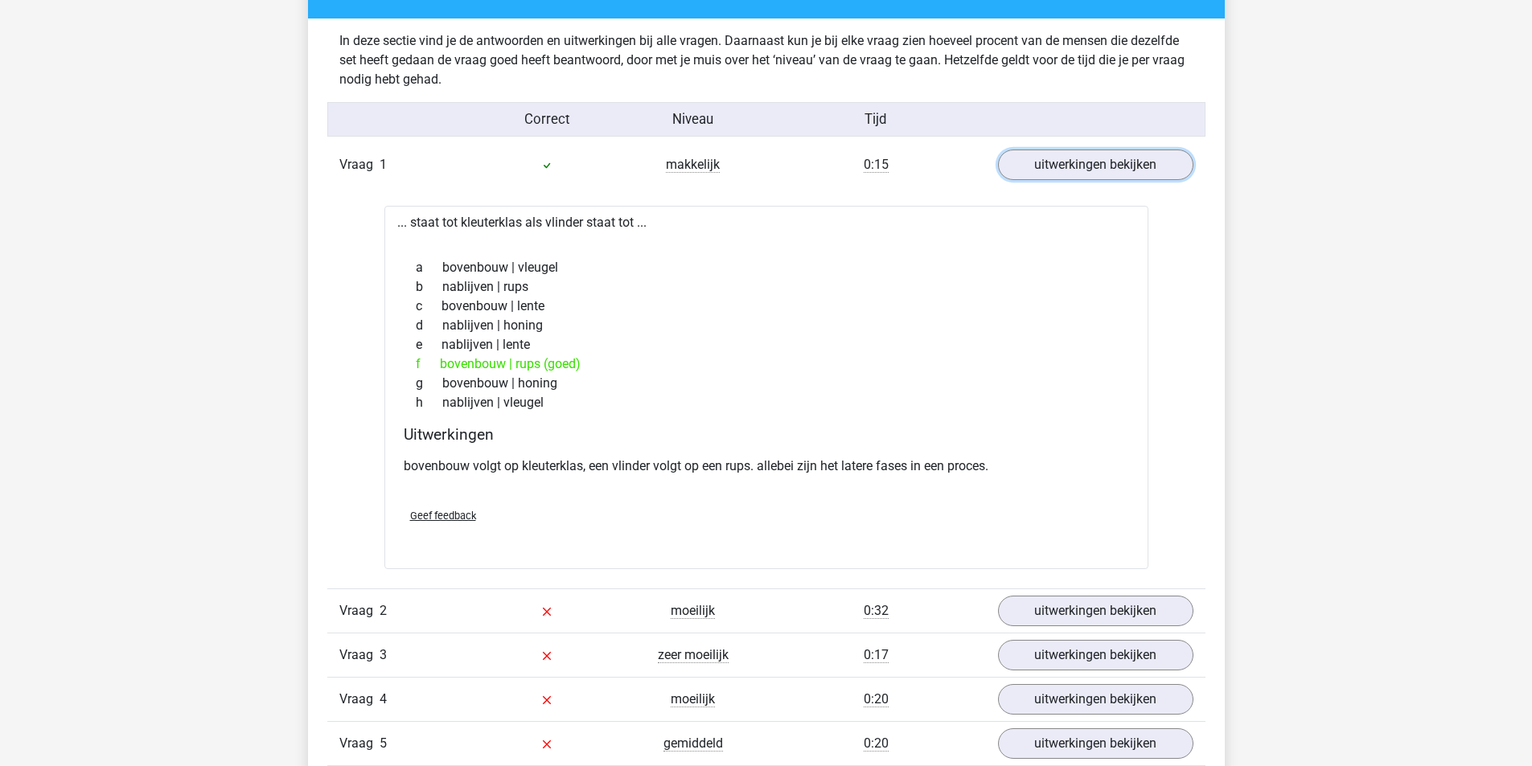
scroll to position [1286, 0]
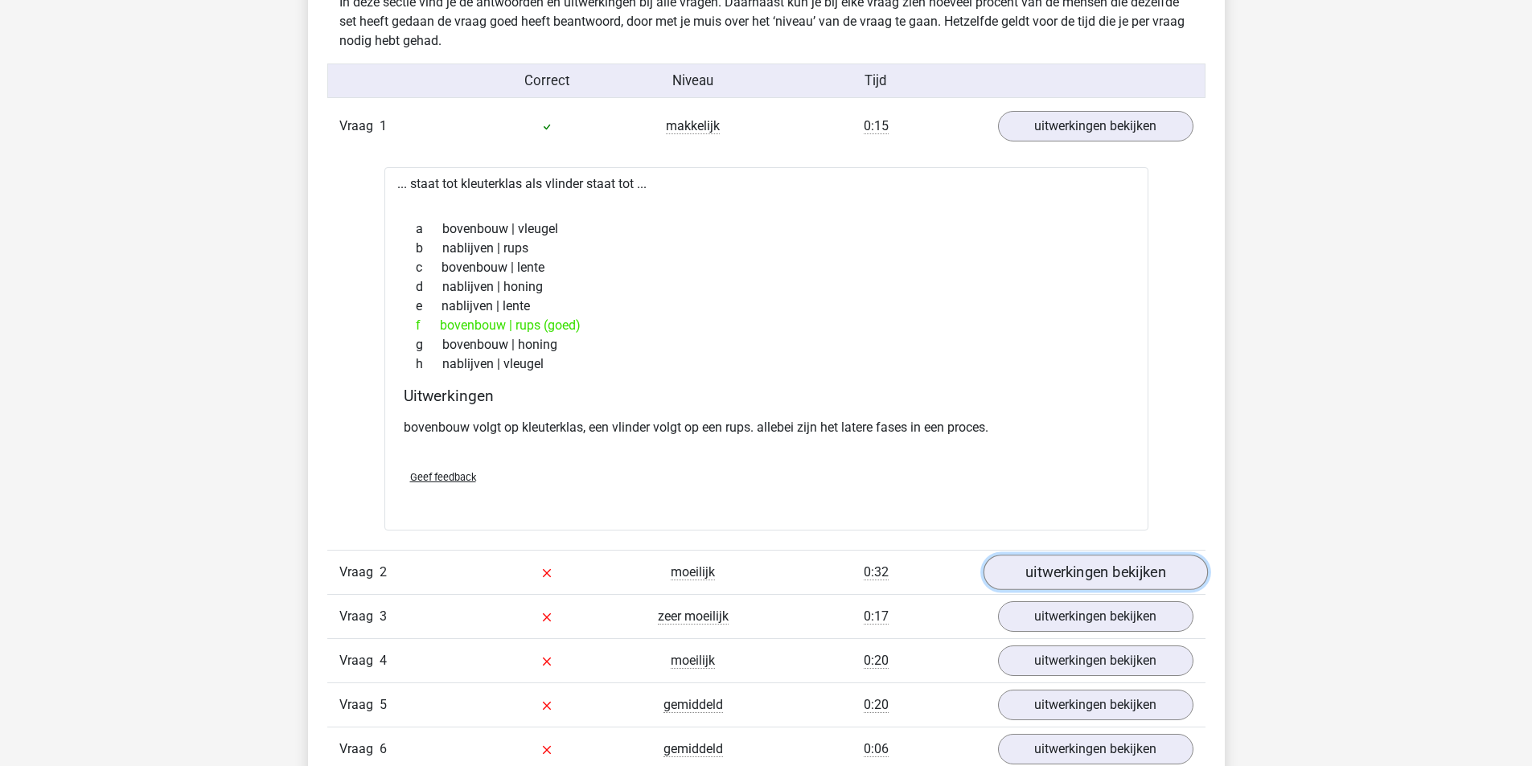
click at [1121, 576] on link "uitwerkingen bekijken" at bounding box center [1094, 572] width 224 height 35
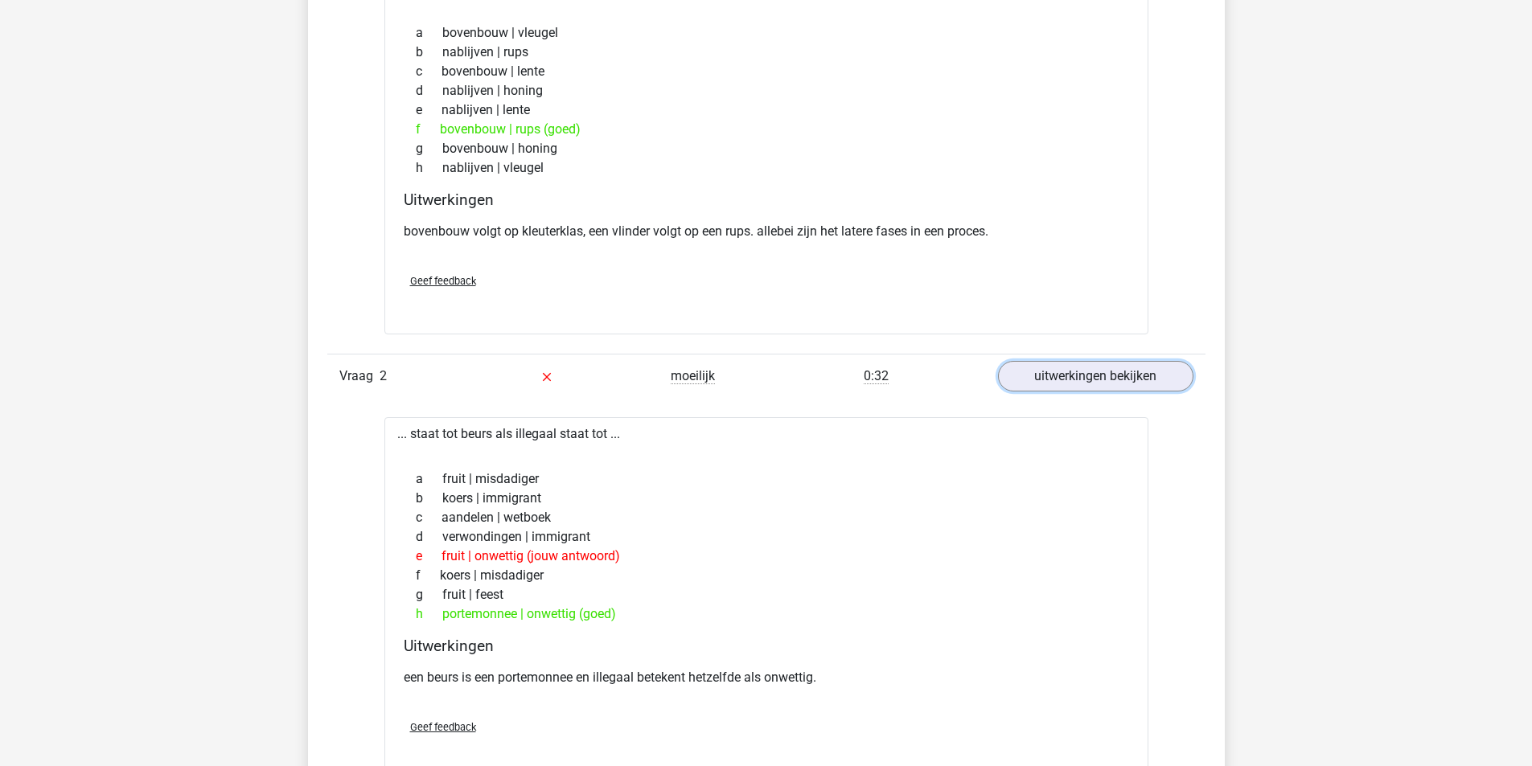
scroll to position [1528, 0]
